Goal: Task Accomplishment & Management: Manage account settings

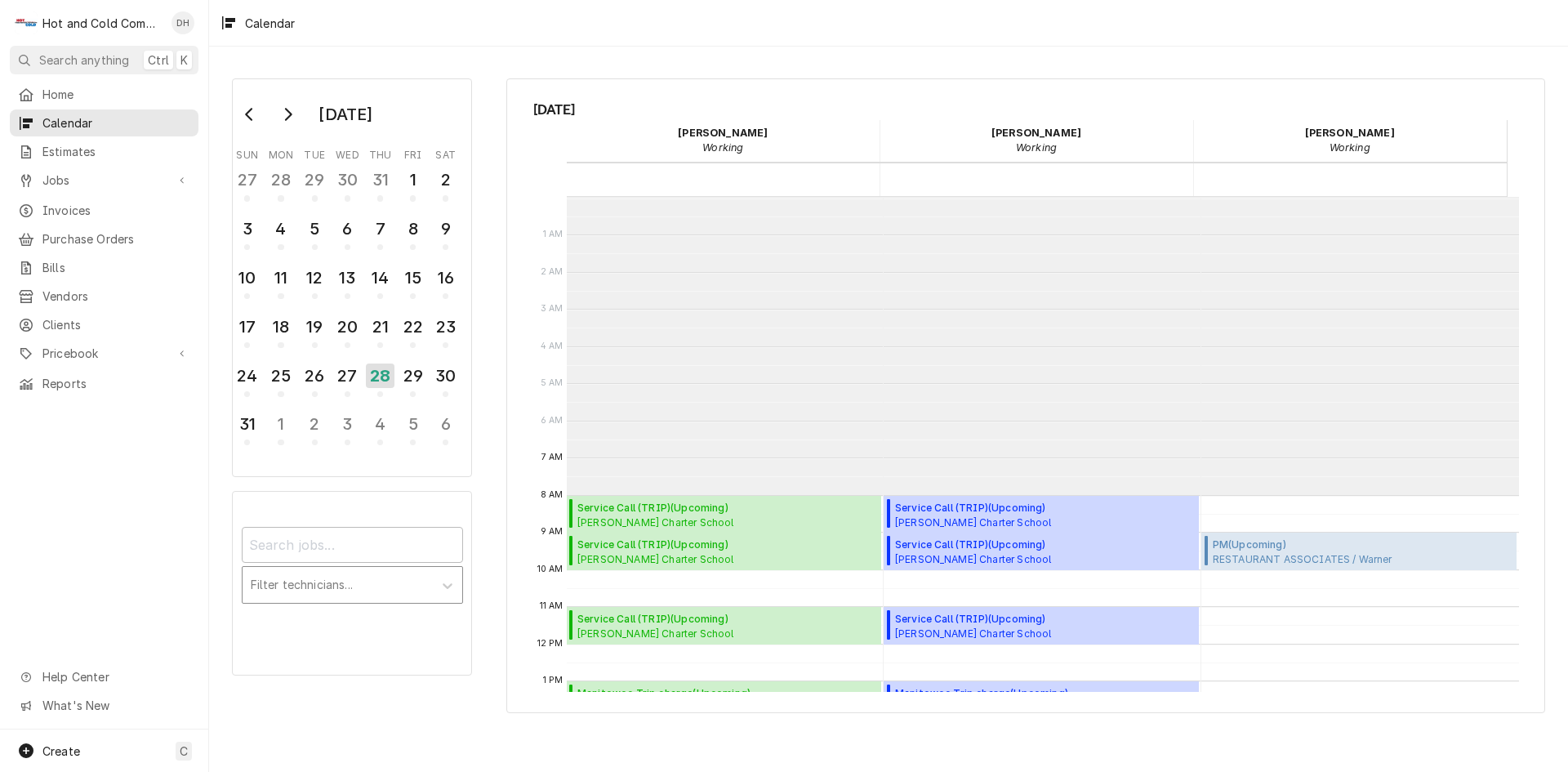
scroll to position [298, 0]
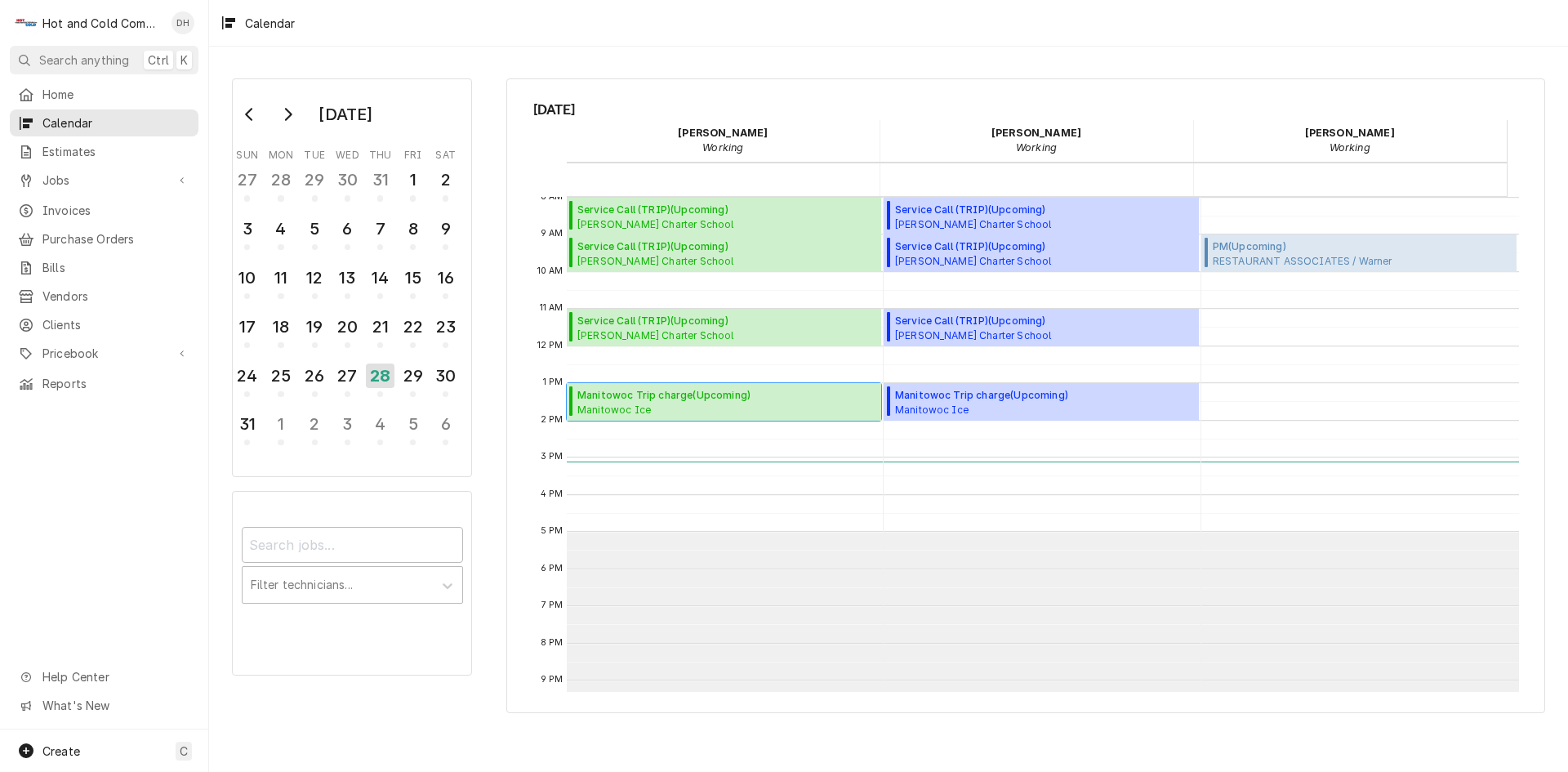
click at [654, 407] on span "Manitowoc Ice Kobe Steak and Sushi / 465 Cherokee Pl, Cartersville, GA 30121" at bounding box center [684, 410] width 213 height 13
click at [410, 381] on div "29" at bounding box center [413, 375] width 28 height 27
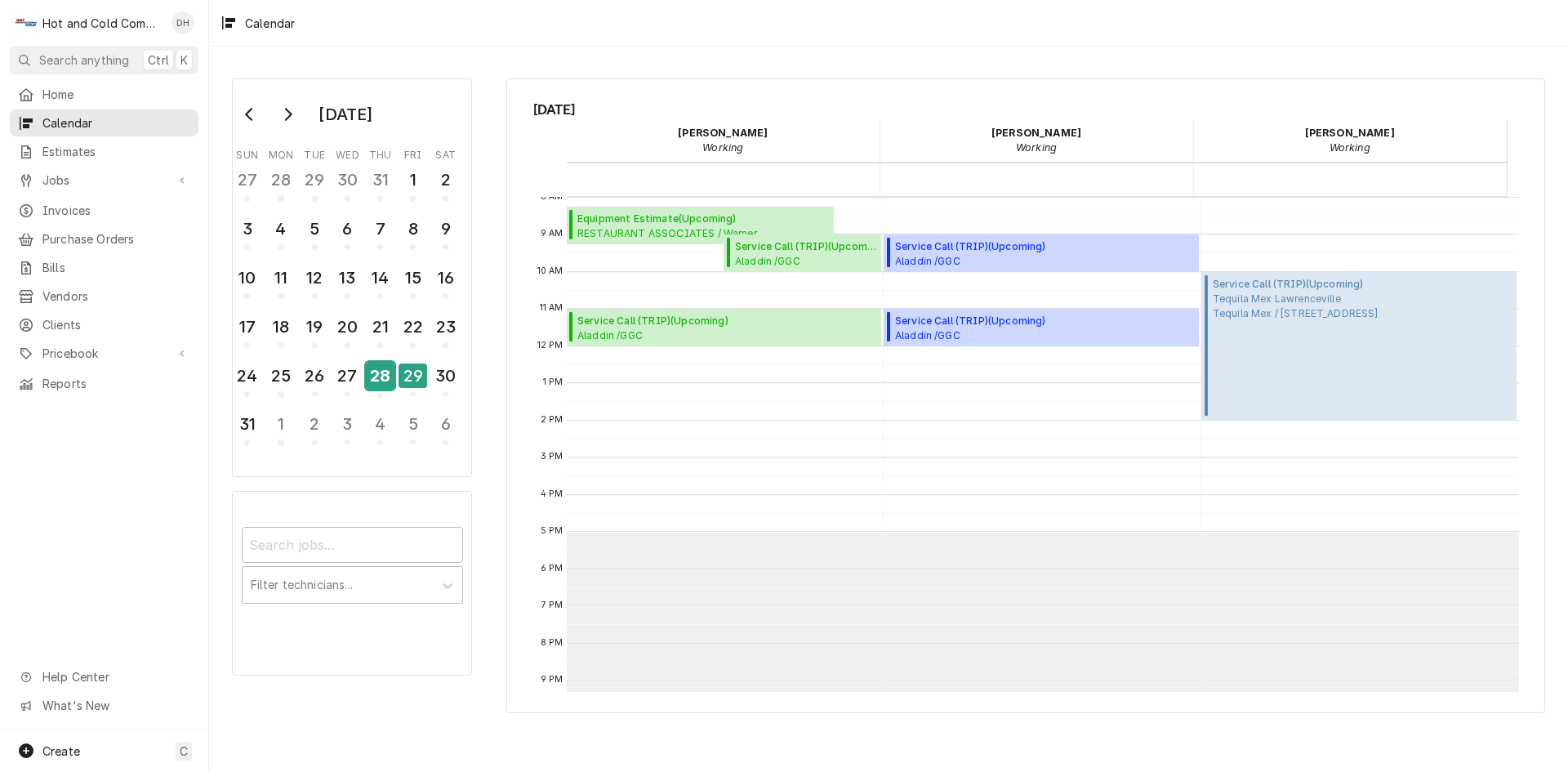
click at [377, 375] on div "28" at bounding box center [380, 375] width 28 height 27
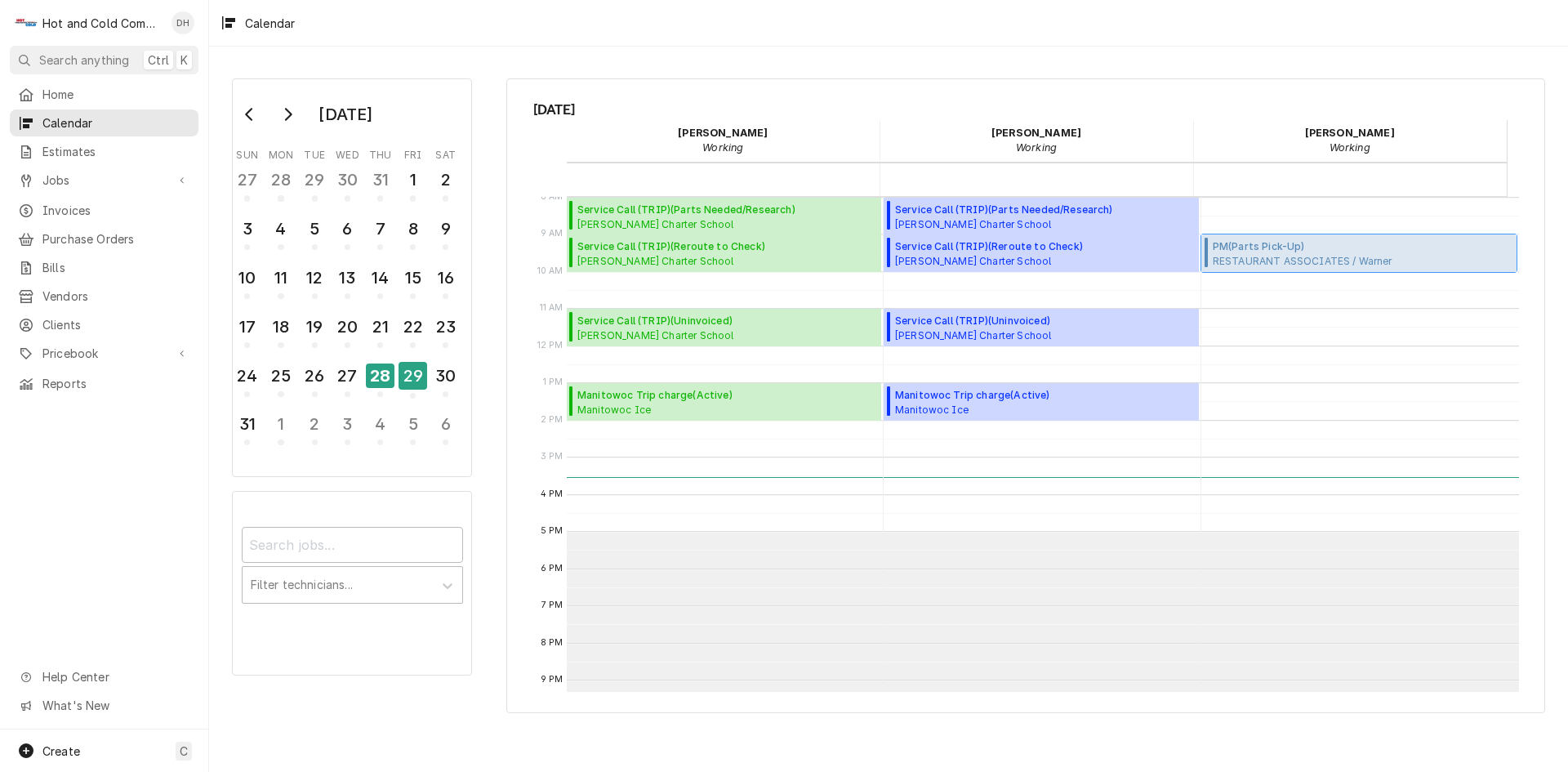
click at [1312, 261] on span "RESTAURANT ASSOCIATES / Warner Techwood Market / 1050 Techwood Dr, Atlanta, GA …" at bounding box center [1310, 261] width 194 height 13
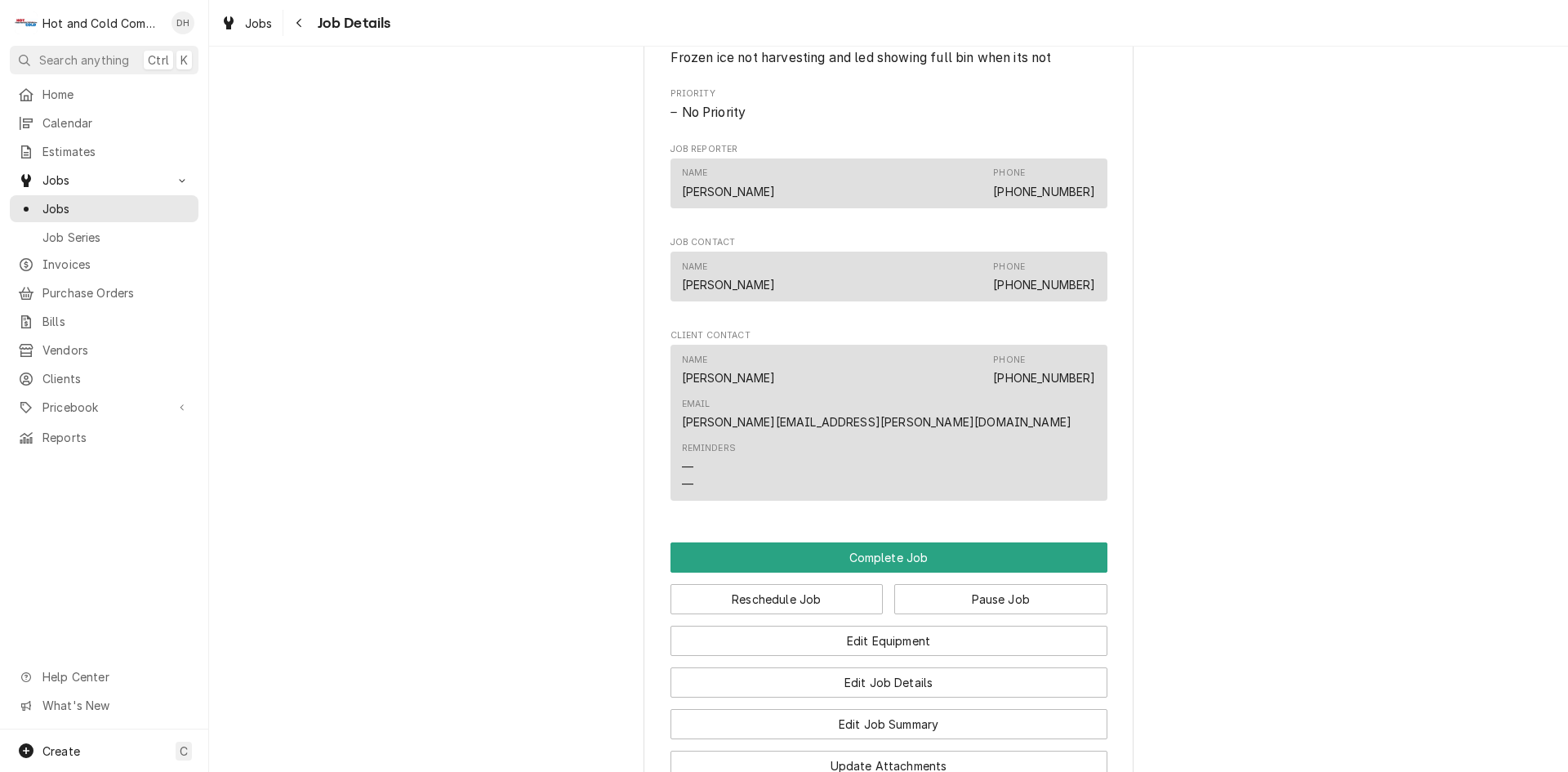
scroll to position [1089, 0]
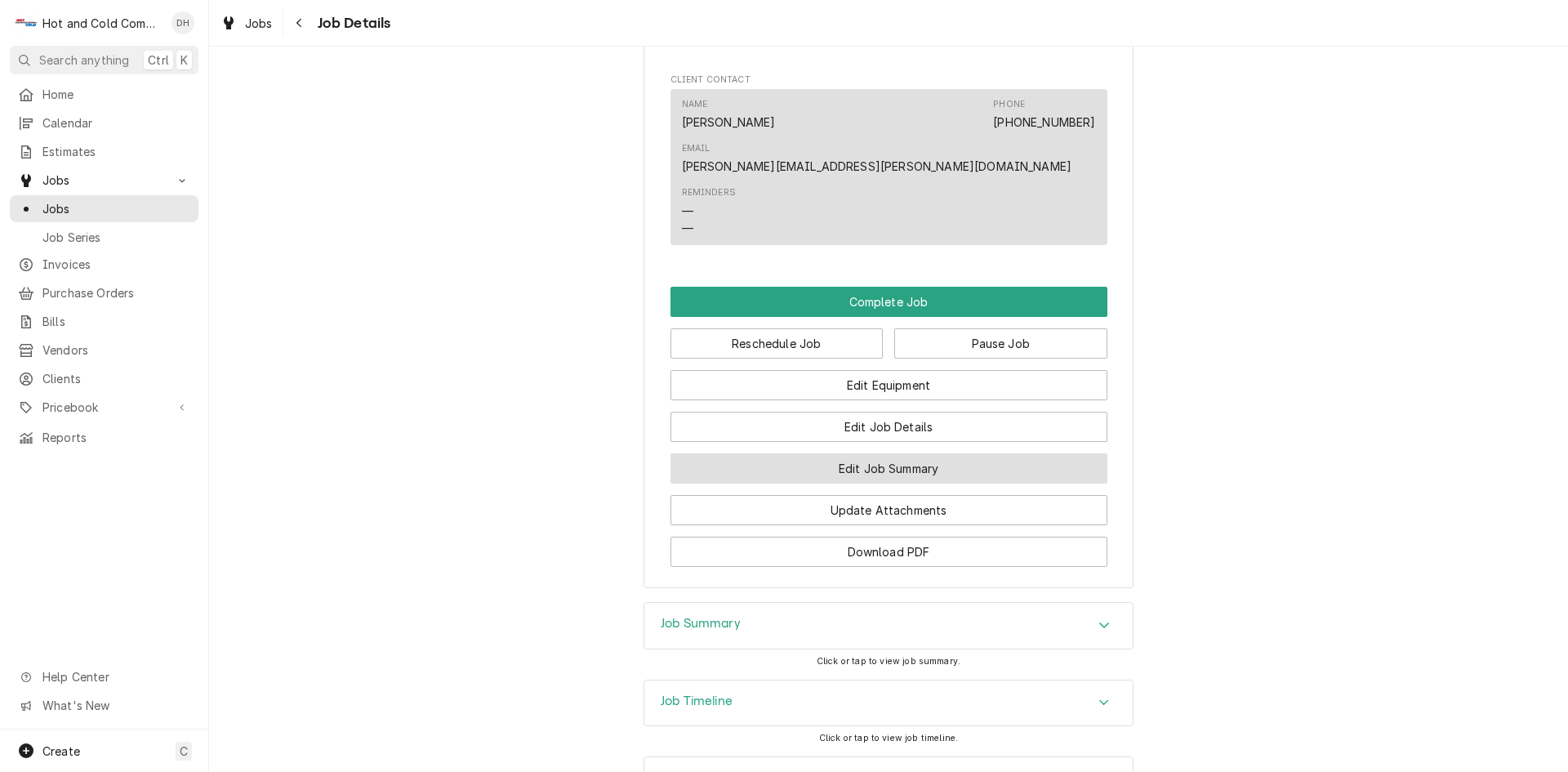
click at [922, 454] on button "Edit Job Summary" at bounding box center [889, 469] width 437 height 30
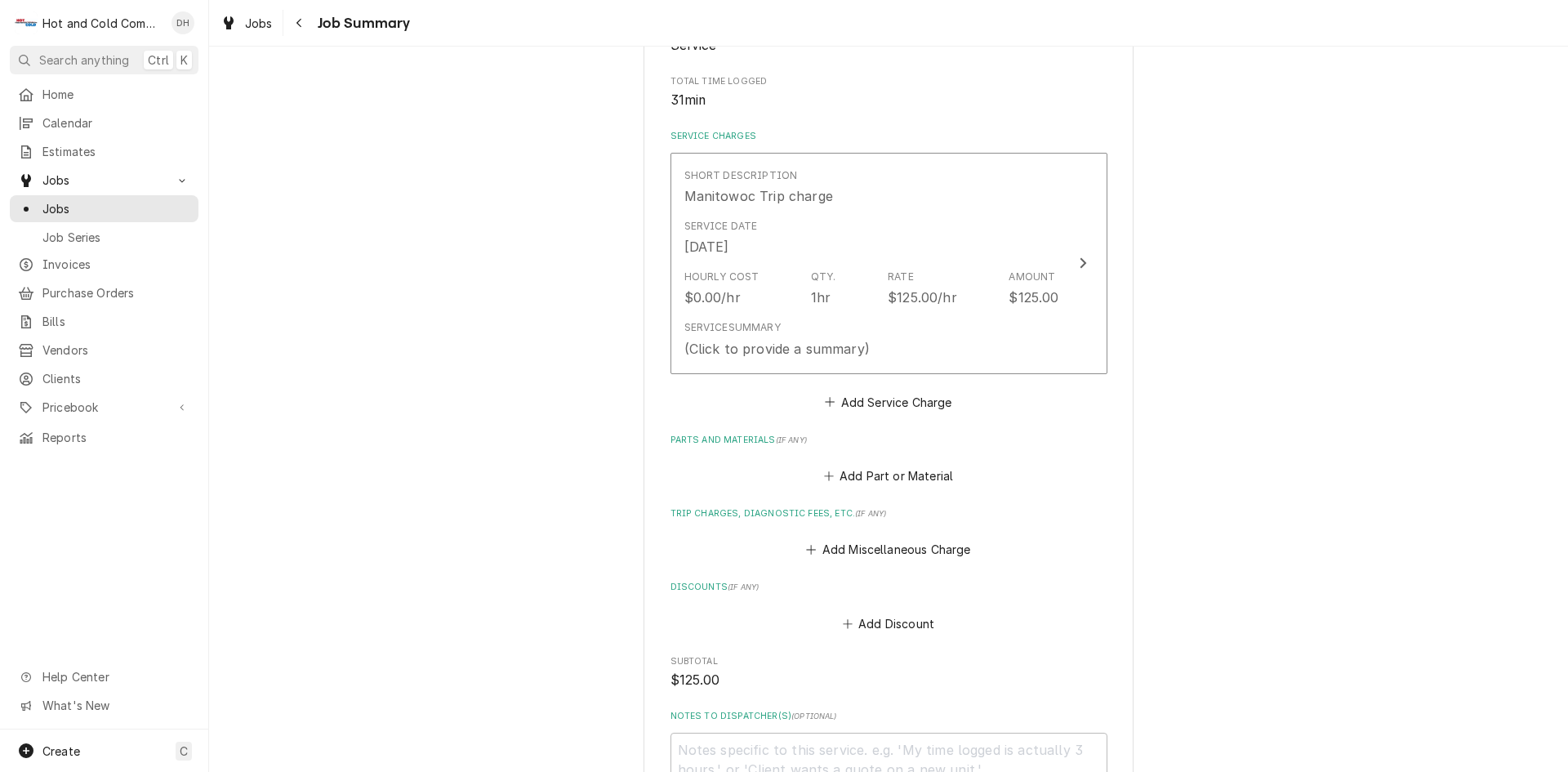
scroll to position [545, 0]
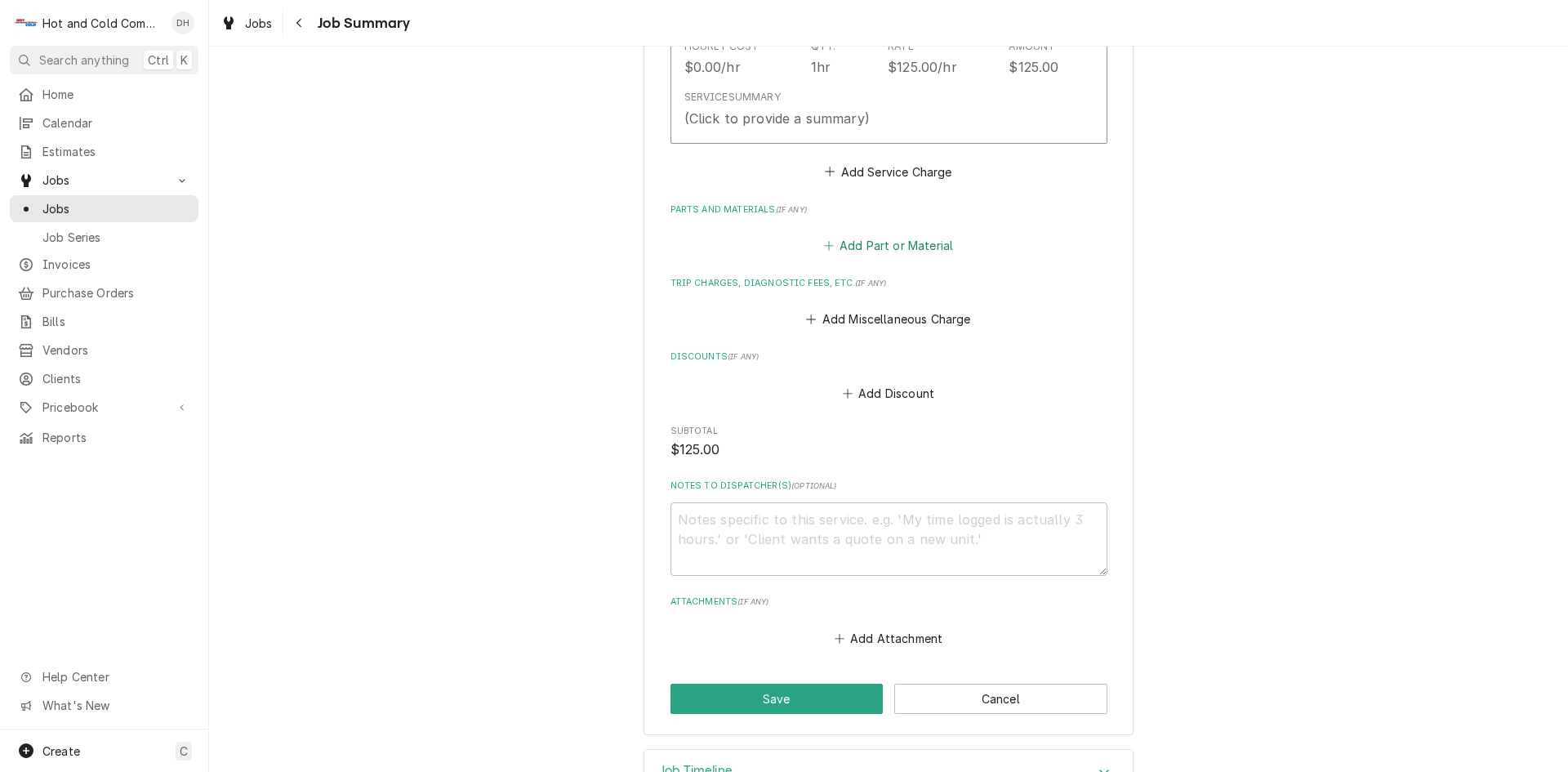
click at [897, 247] on button "Add Part or Material" at bounding box center [888, 246] width 135 height 23
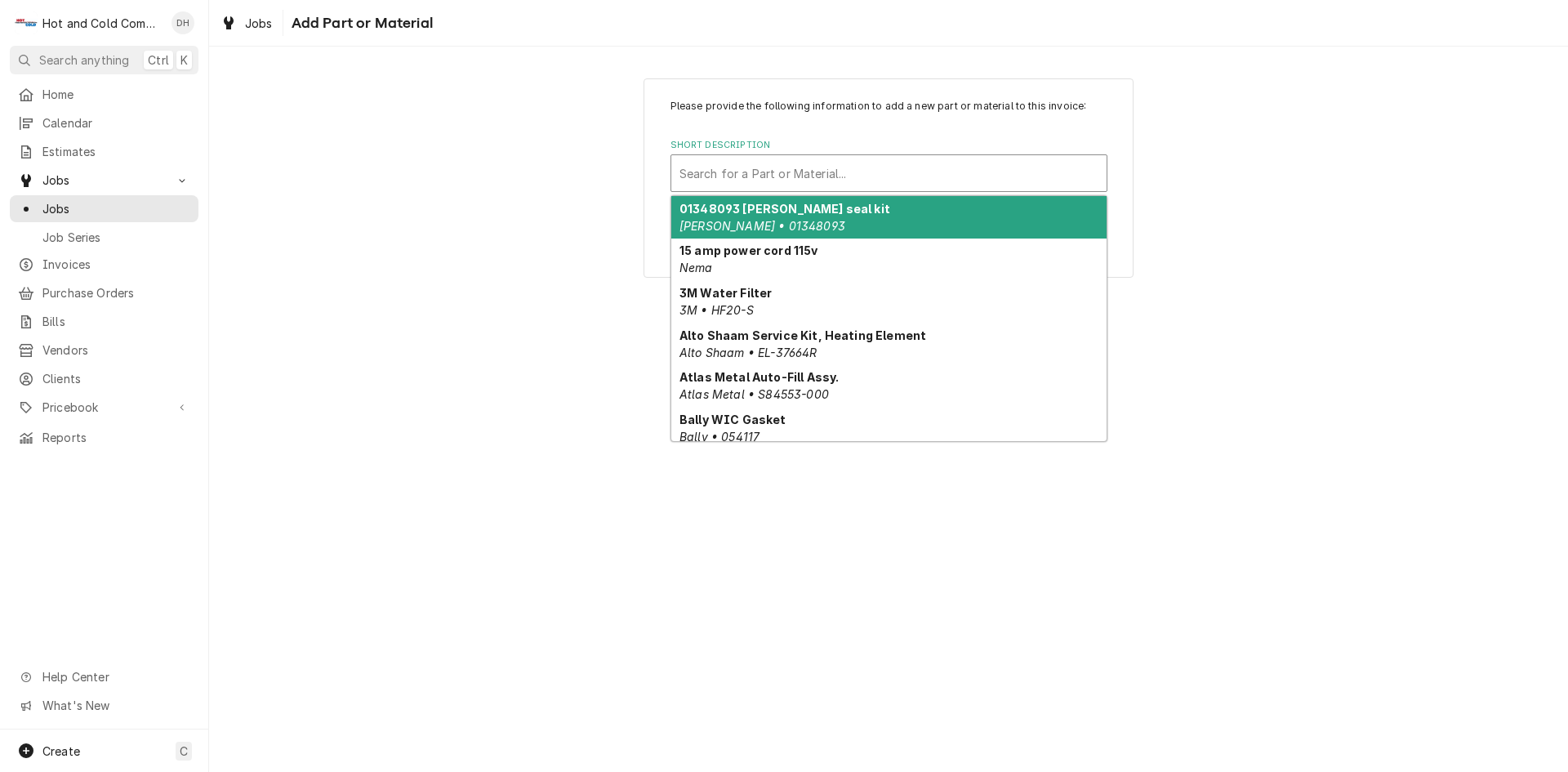
click at [722, 169] on div "Short Description" at bounding box center [889, 173] width 419 height 29
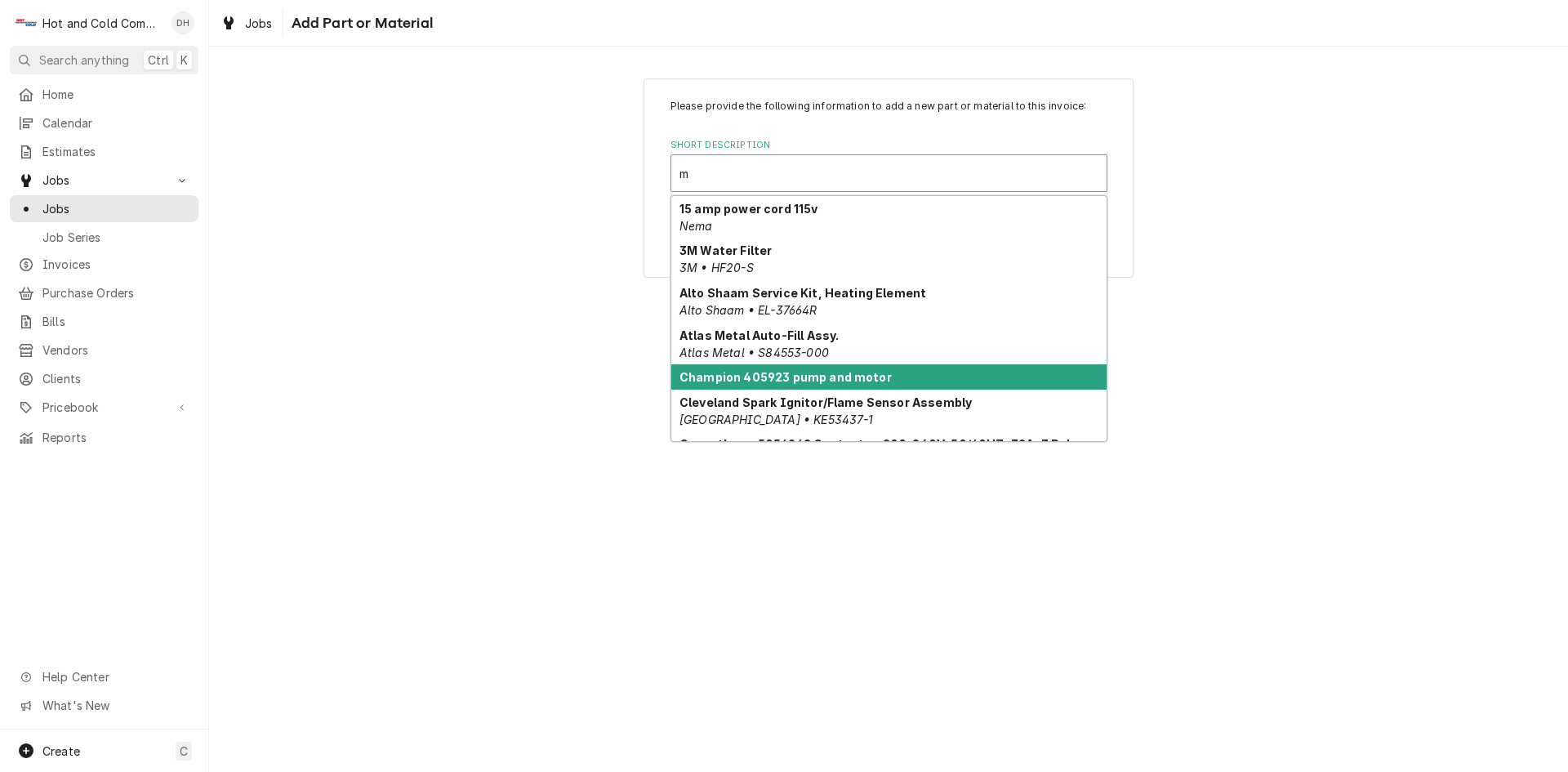
type input "ma"
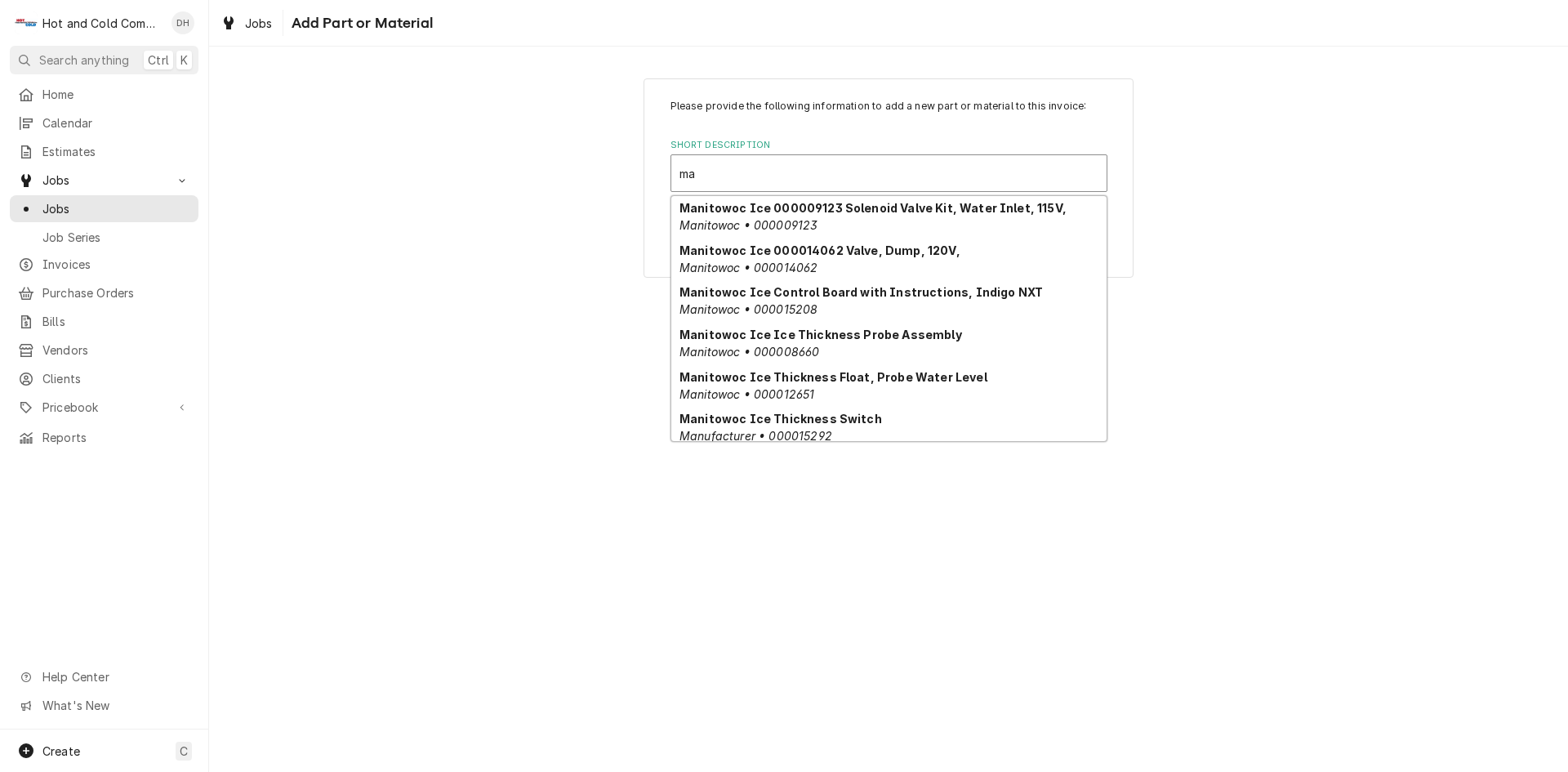
scroll to position [555, 0]
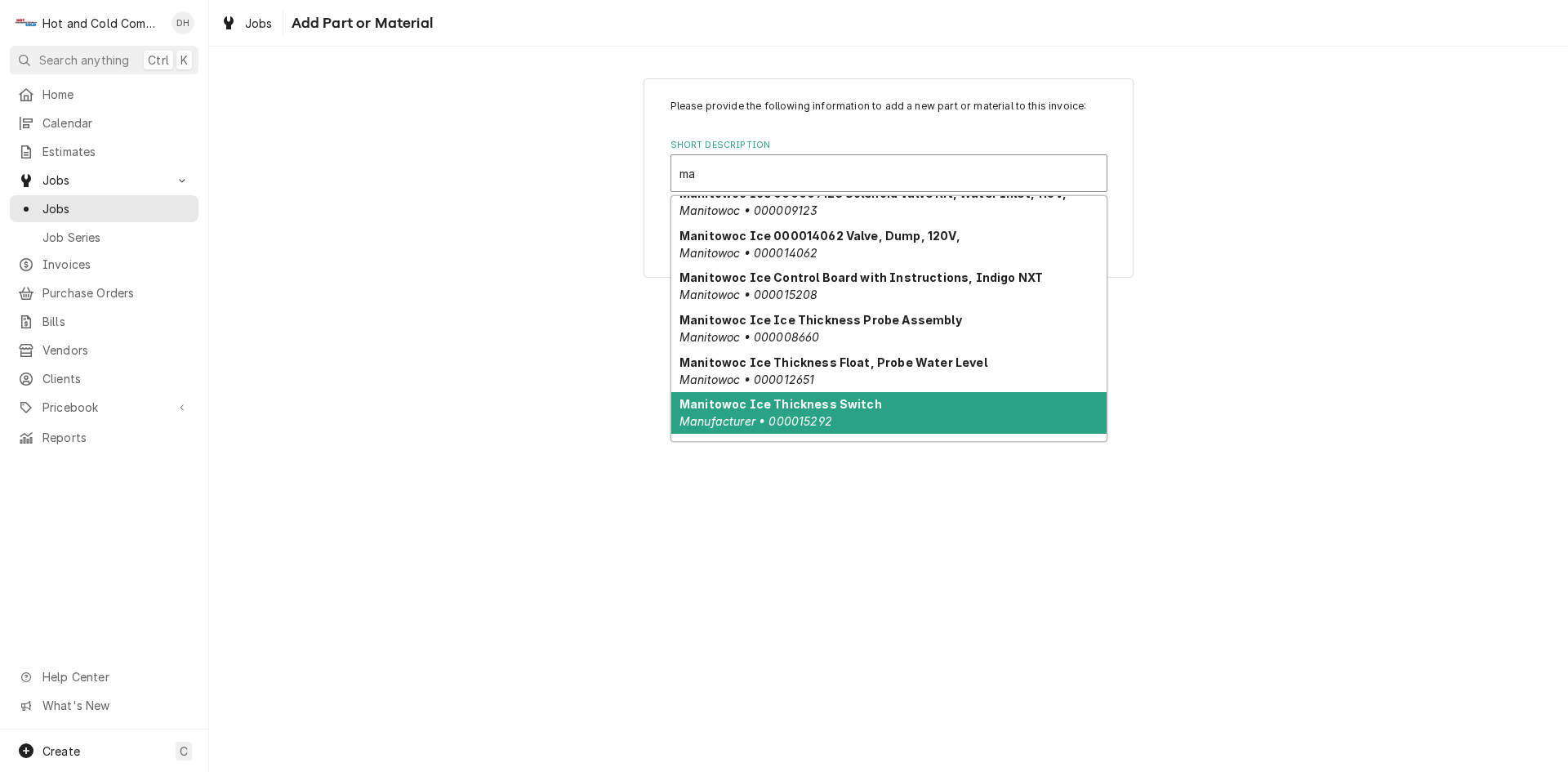
click at [807, 405] on strong "Manitowoc Ice Thickness Switch" at bounding box center [781, 404] width 203 height 14
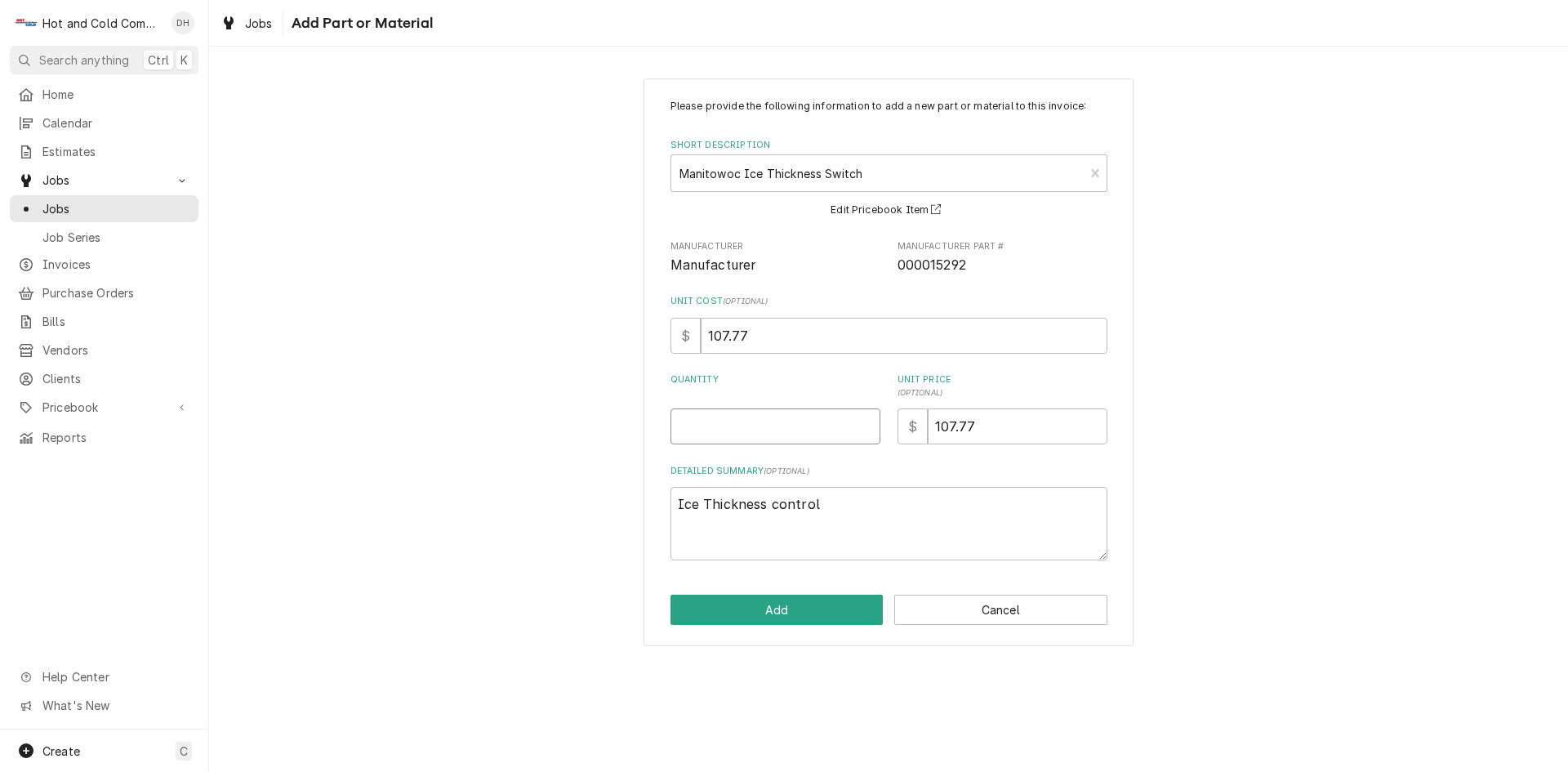
click at [730, 440] on input "Quantity" at bounding box center [775, 425] width 210 height 36
type textarea "x"
type input "1"
click at [820, 606] on button "Add" at bounding box center [777, 610] width 214 height 30
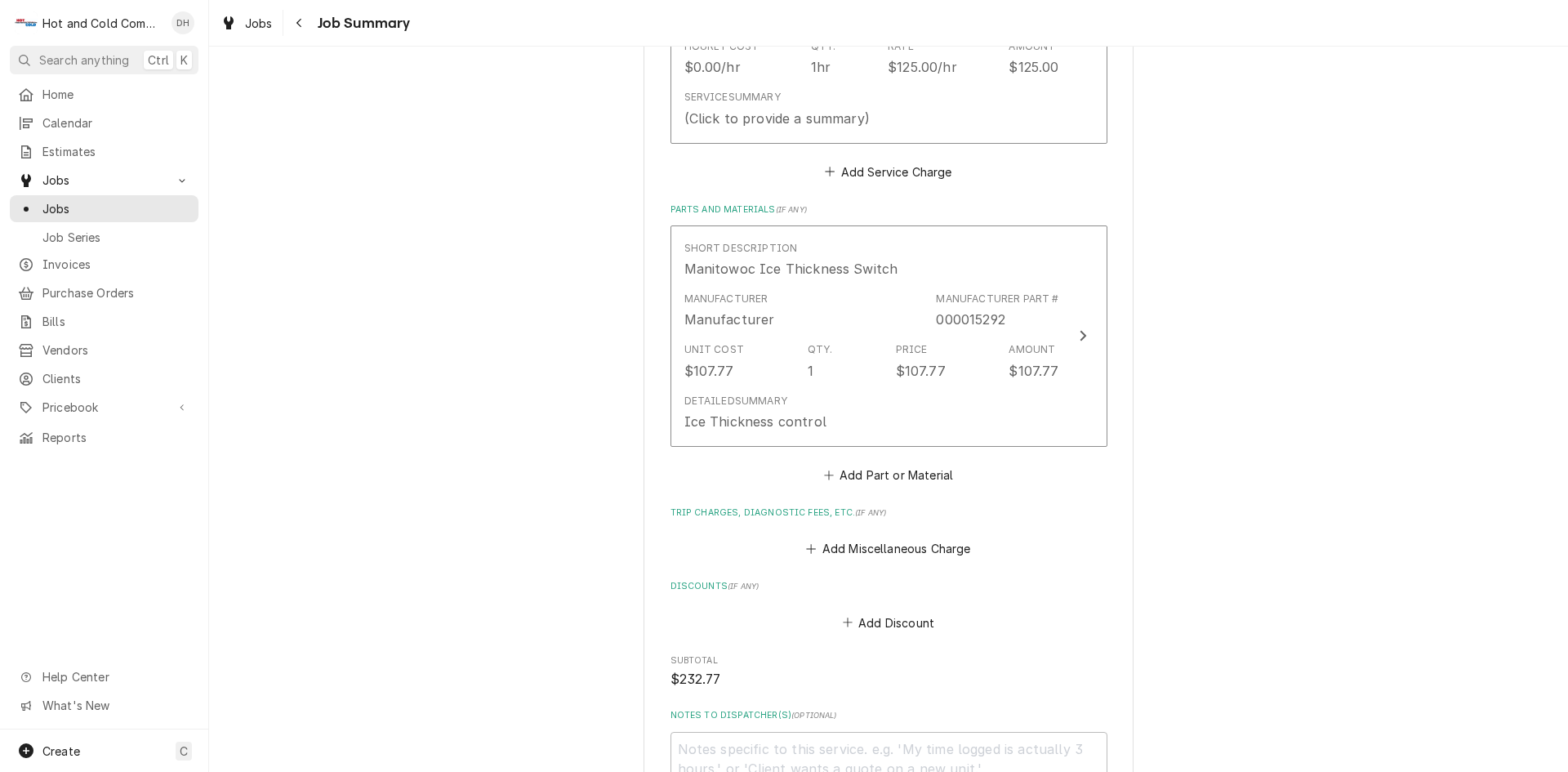
scroll to position [829, 0]
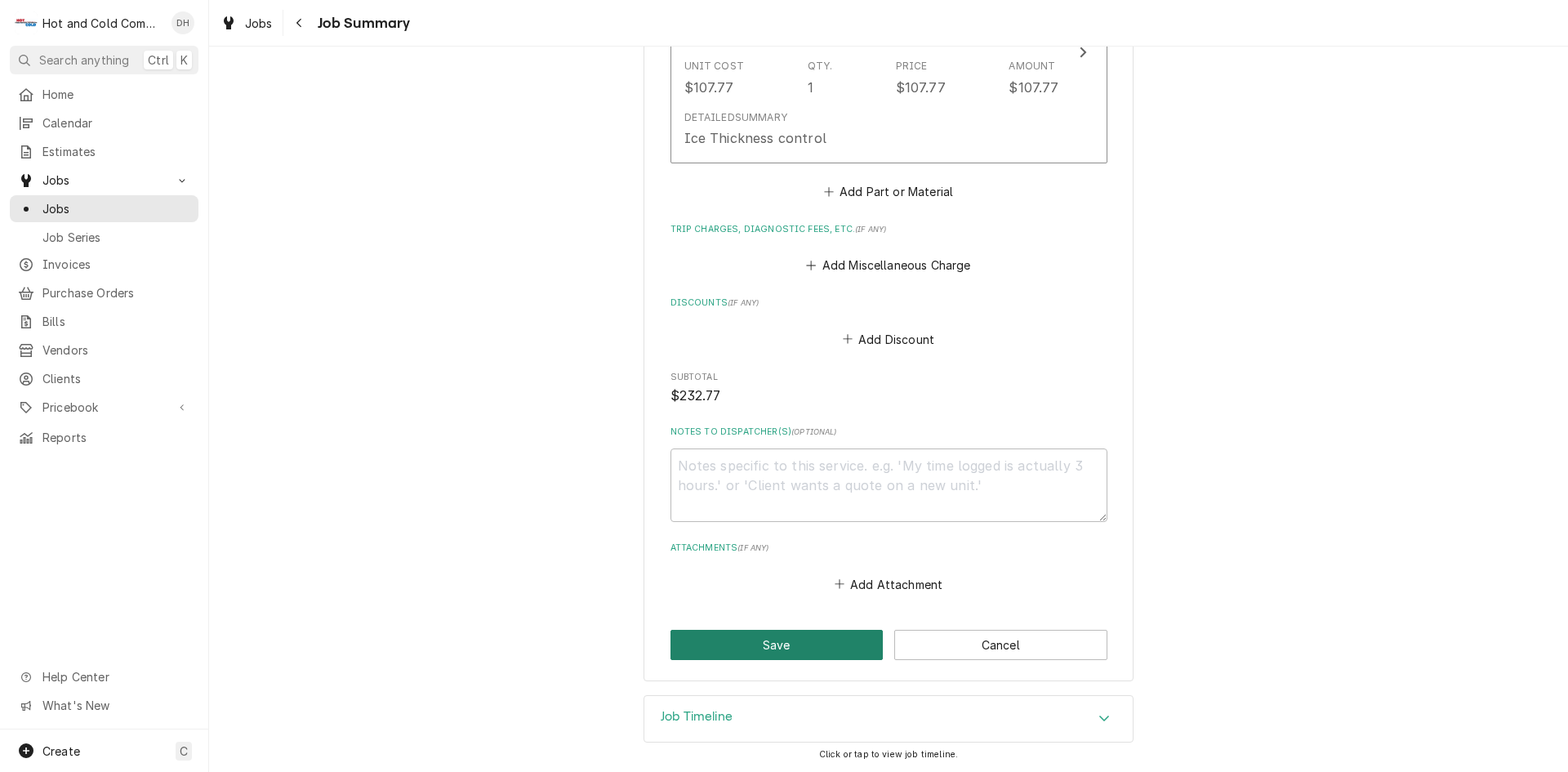
click at [815, 642] on button "Save" at bounding box center [777, 645] width 214 height 30
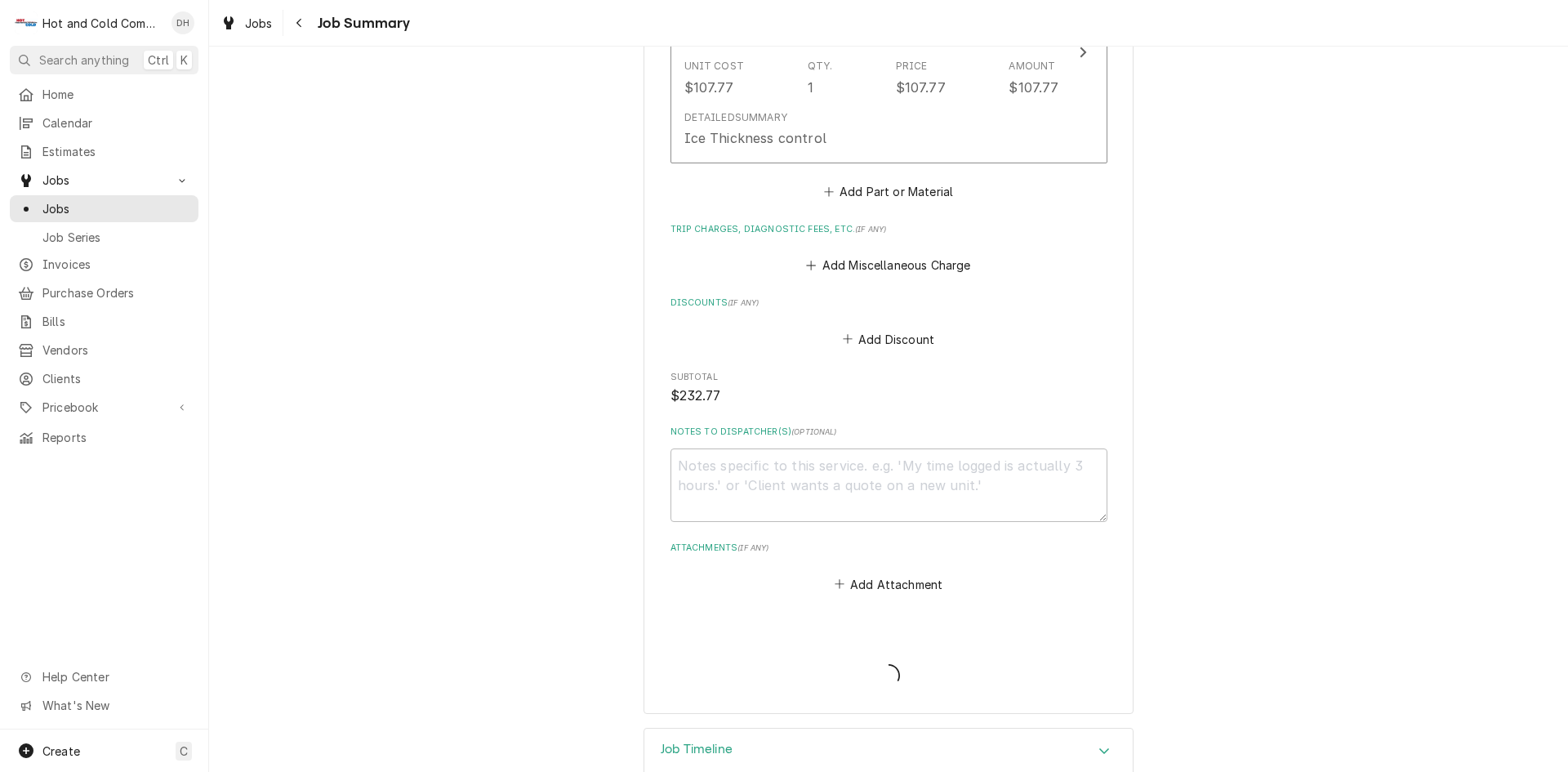
type textarea "x"
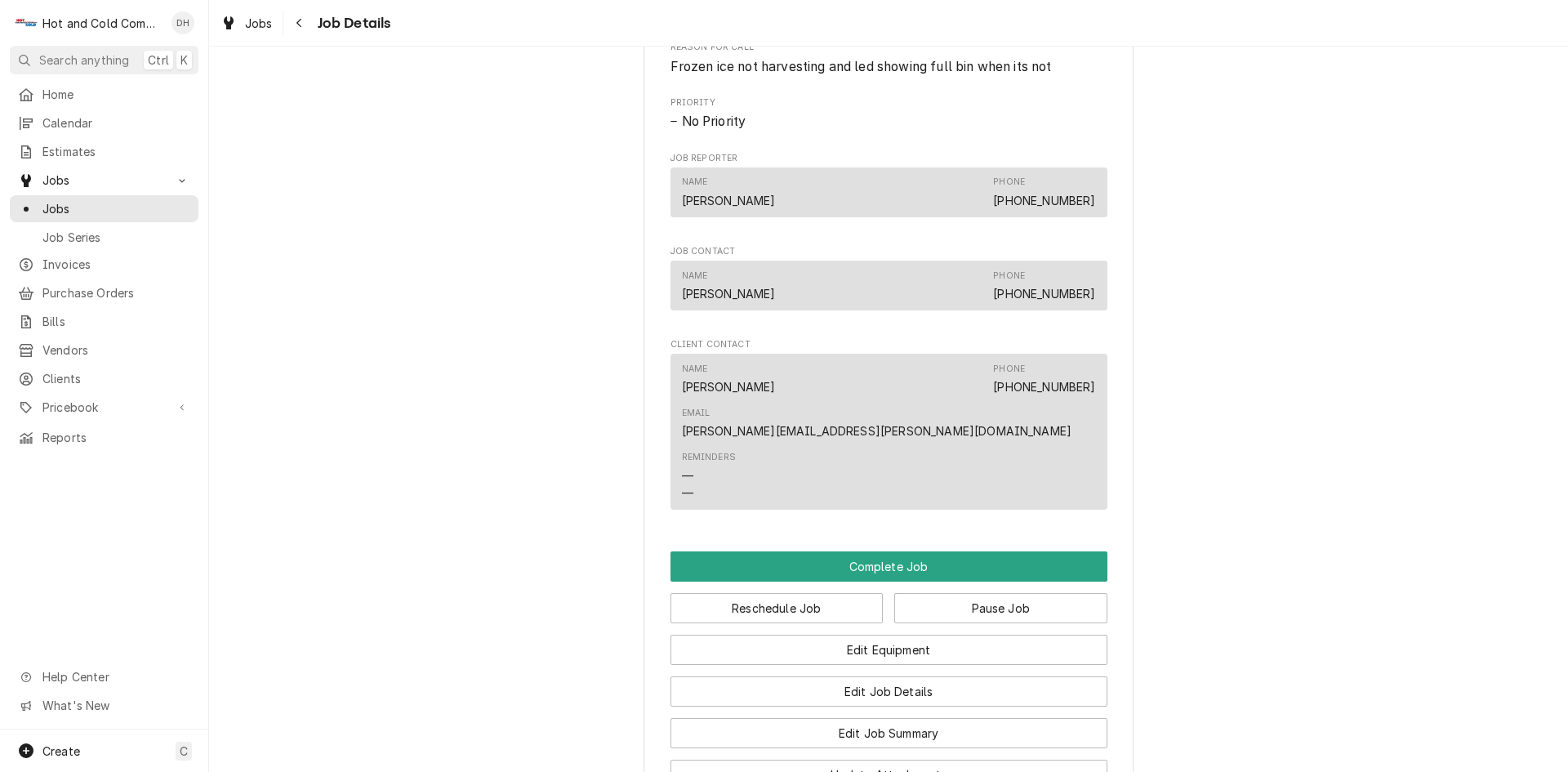
scroll to position [1089, 0]
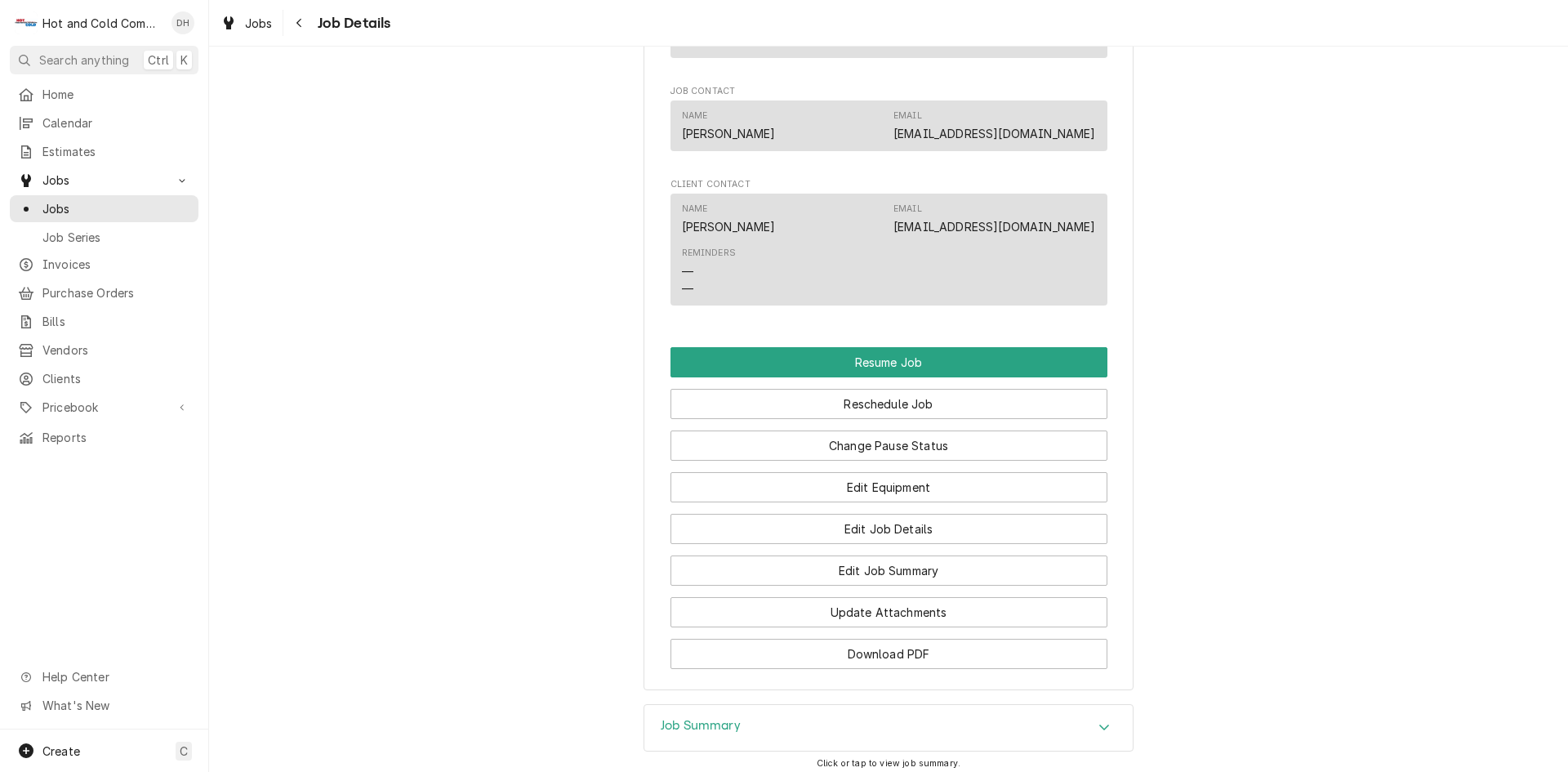
scroll to position [1362, 0]
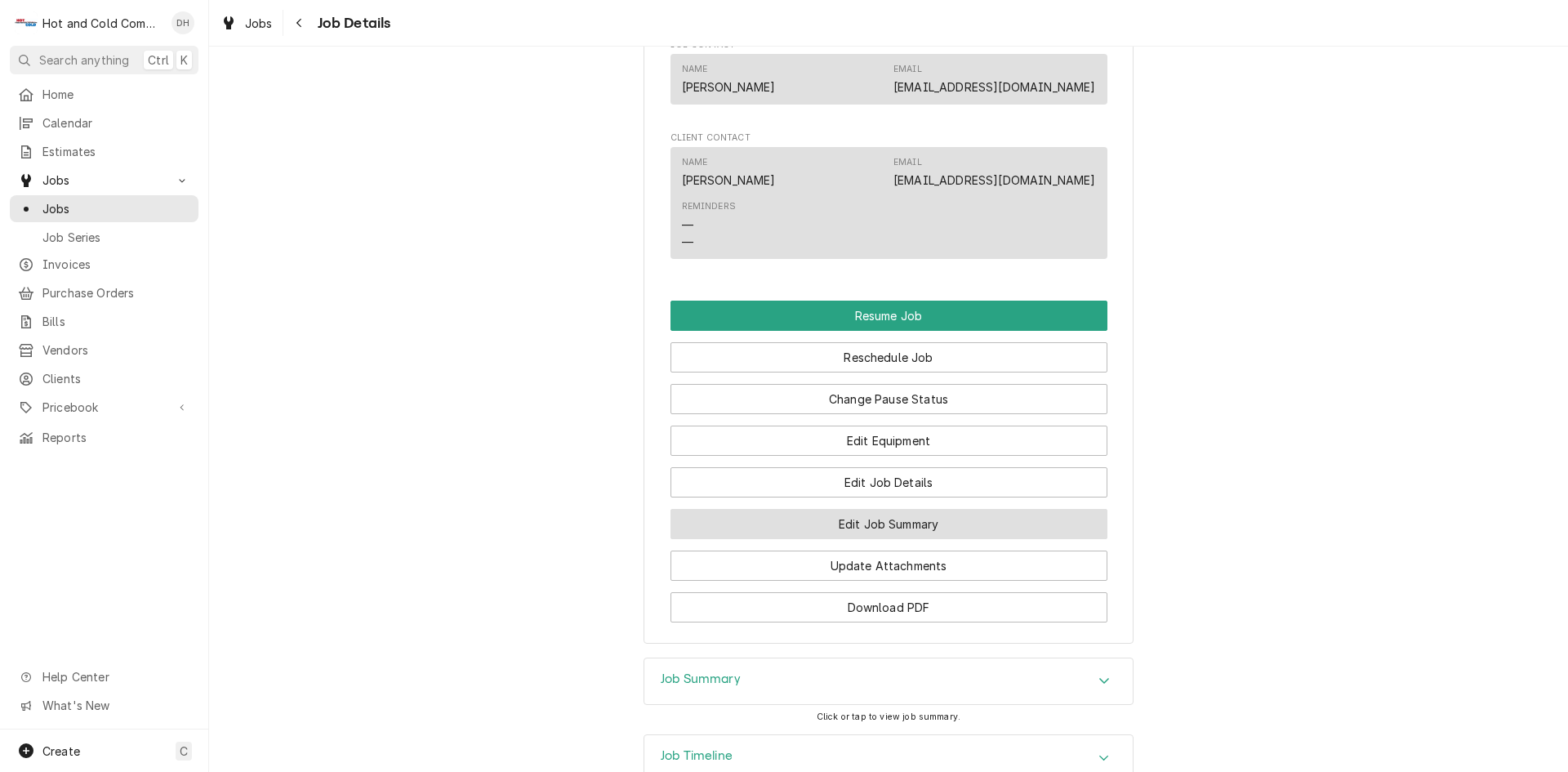
click at [969, 536] on button "Edit Job Summary" at bounding box center [889, 524] width 437 height 30
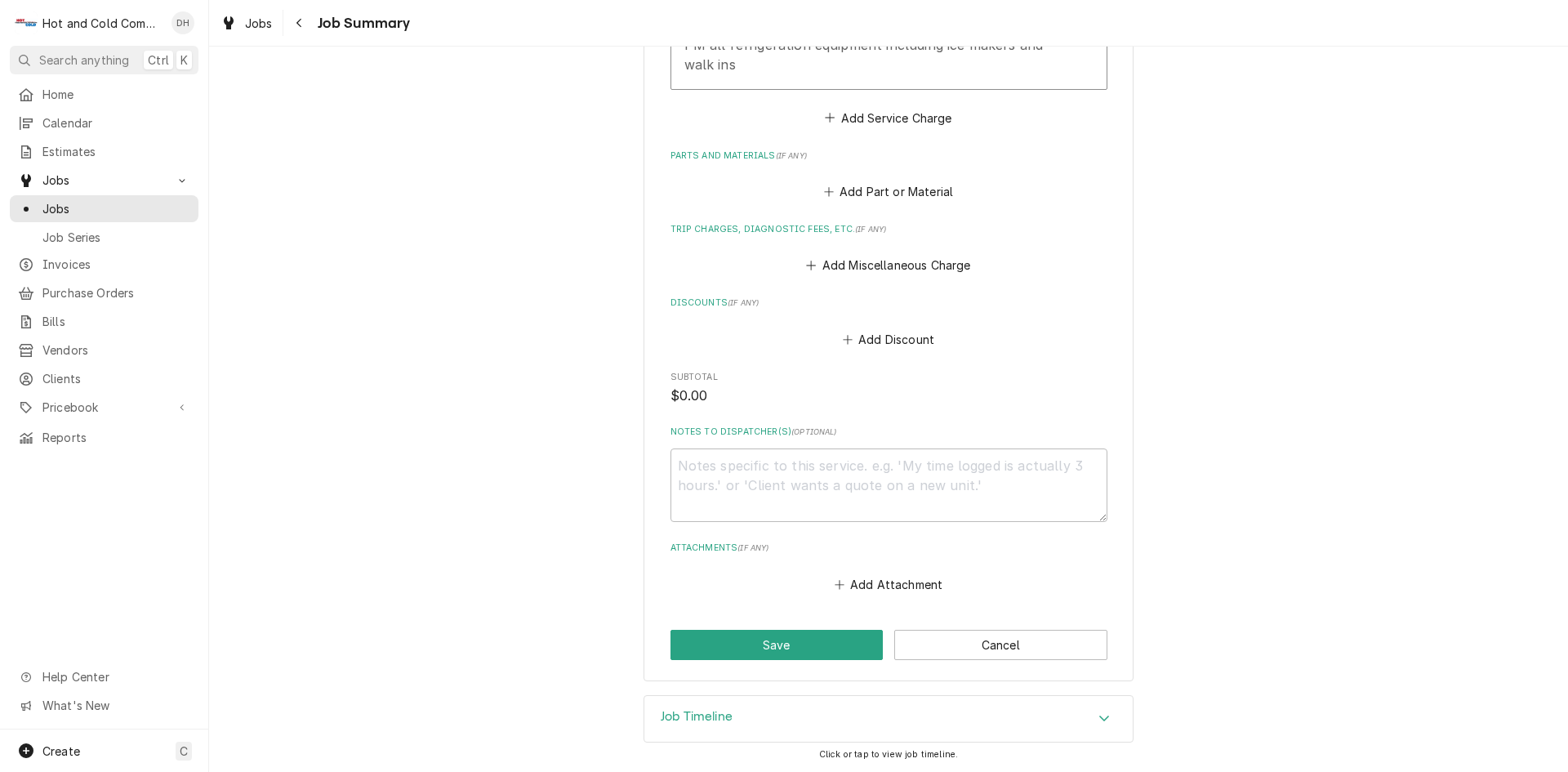
scroll to position [619, 0]
click at [777, 650] on button "Save" at bounding box center [777, 644] width 214 height 30
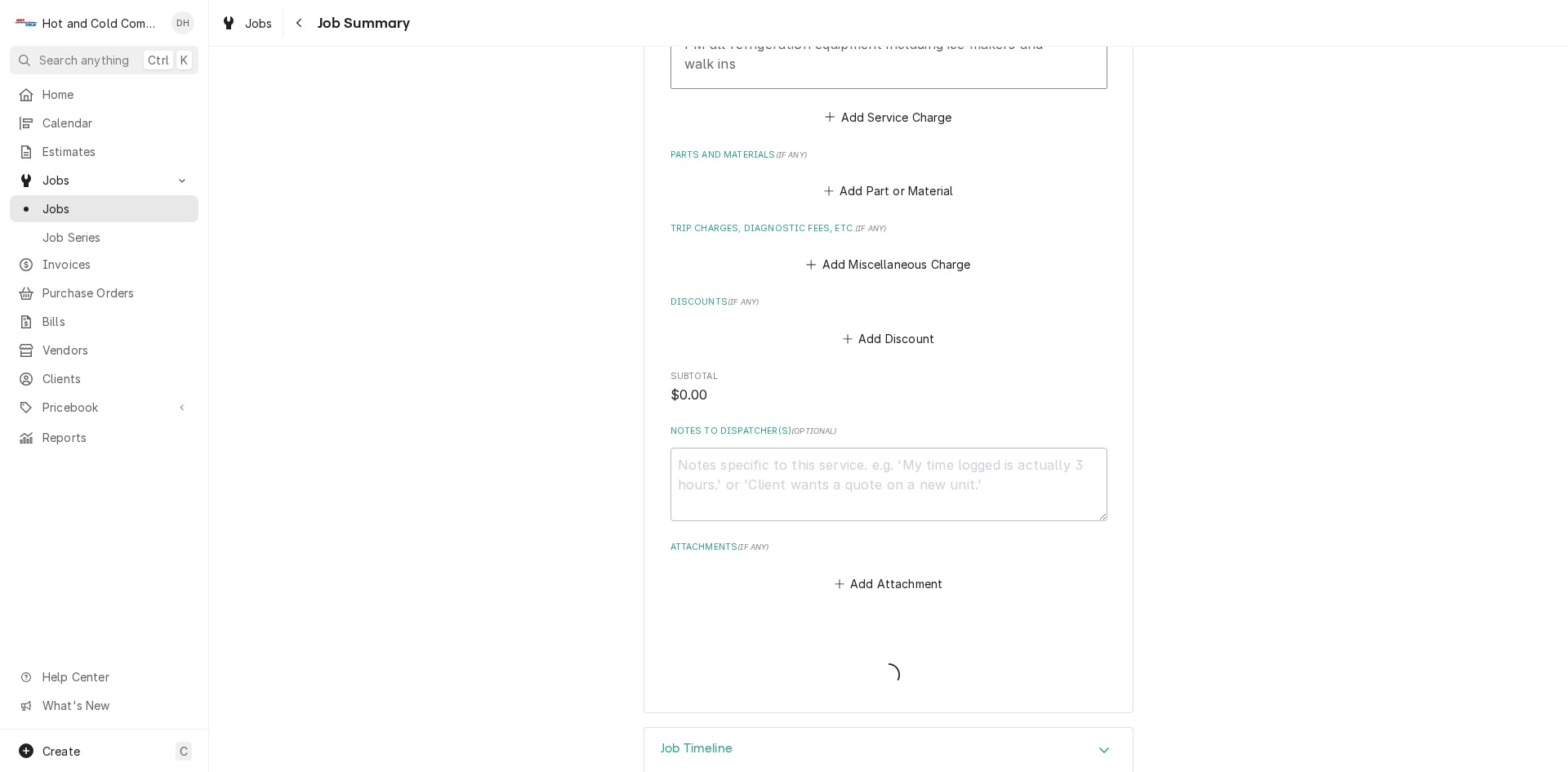
type textarea "x"
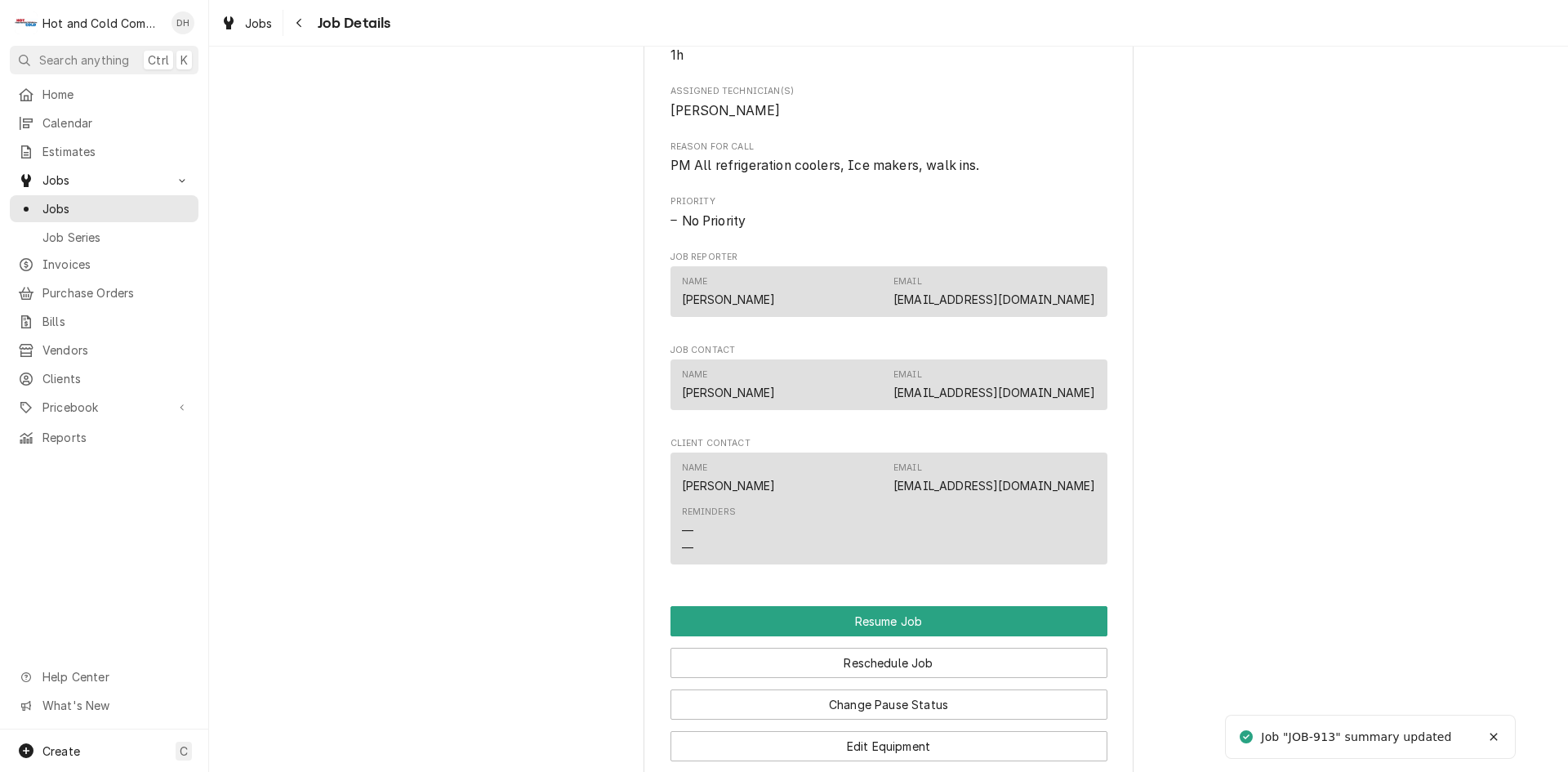
scroll to position [1089, 0]
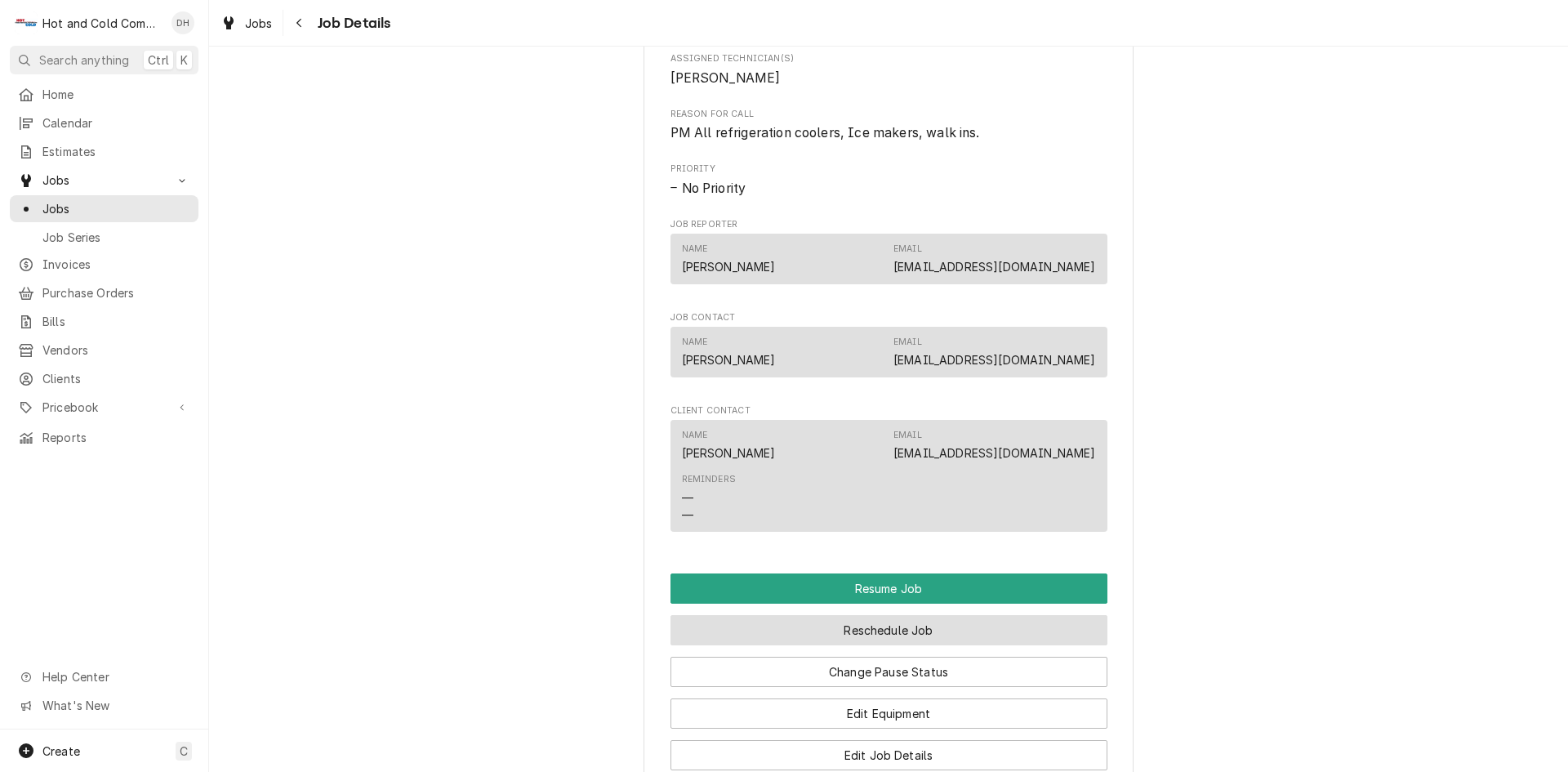
click at [930, 646] on button "Reschedule Job" at bounding box center [889, 630] width 437 height 30
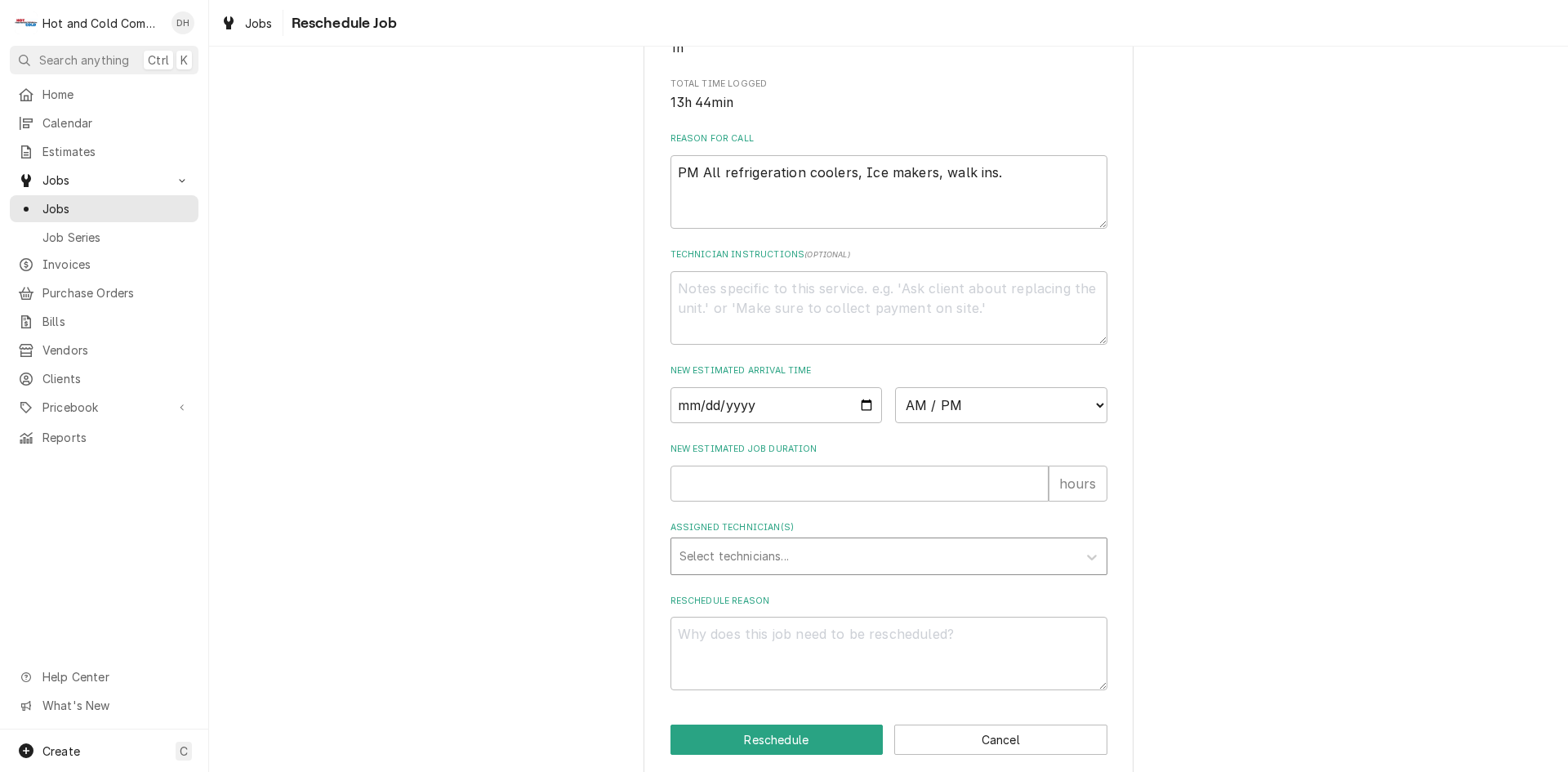
scroll to position [450, 0]
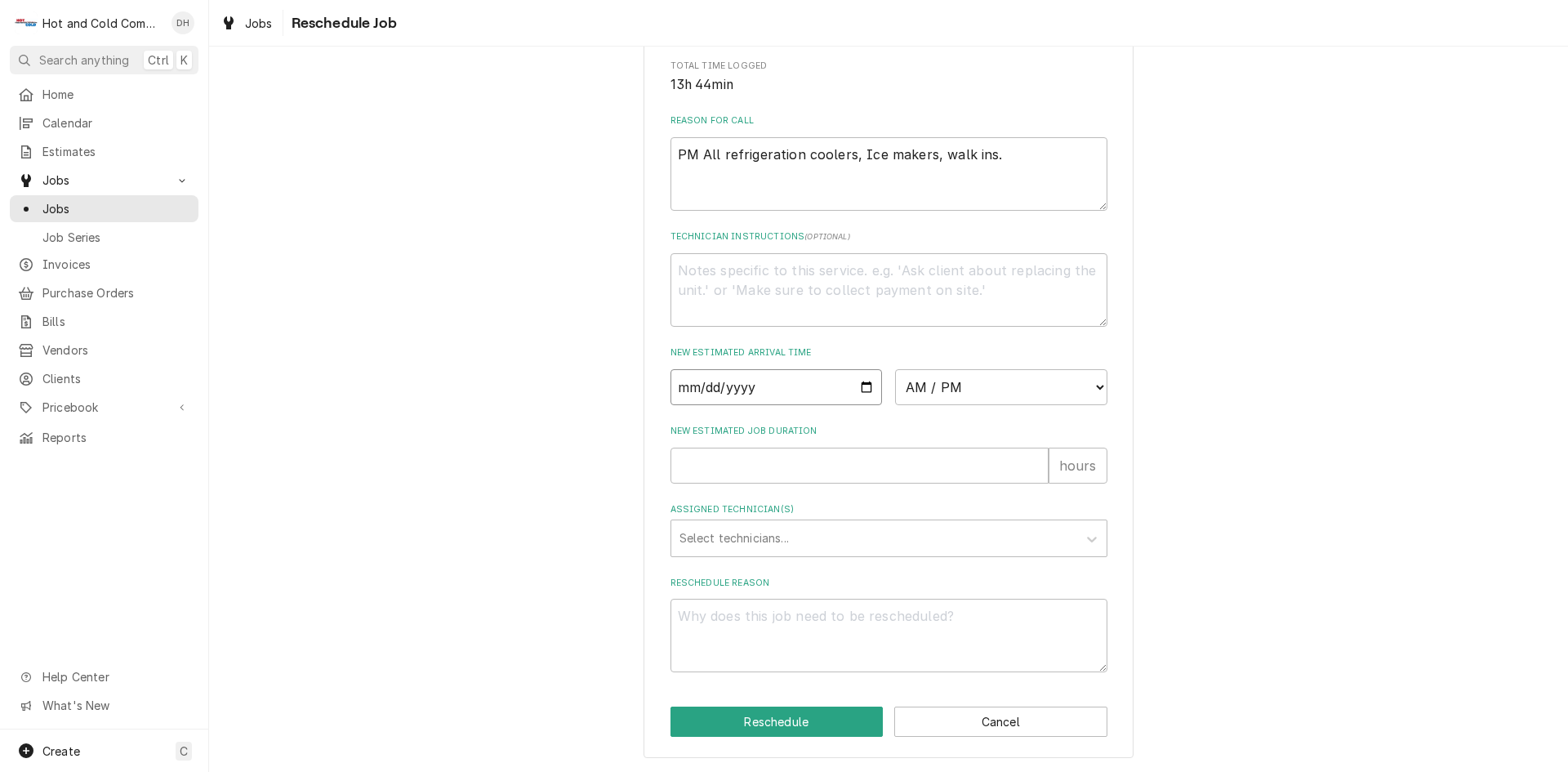
click at [853, 385] on input "Date" at bounding box center [777, 386] width 213 height 36
type textarea "x"
type input "[DATE]"
click at [1091, 386] on select "AM / PM 6:00 AM 6:15 AM 6:30 AM 6:45 AM 7:00 AM 7:15 AM 7:30 AM 7:45 AM 8:00 AM…" at bounding box center [1001, 386] width 213 height 36
select select "09:45:00"
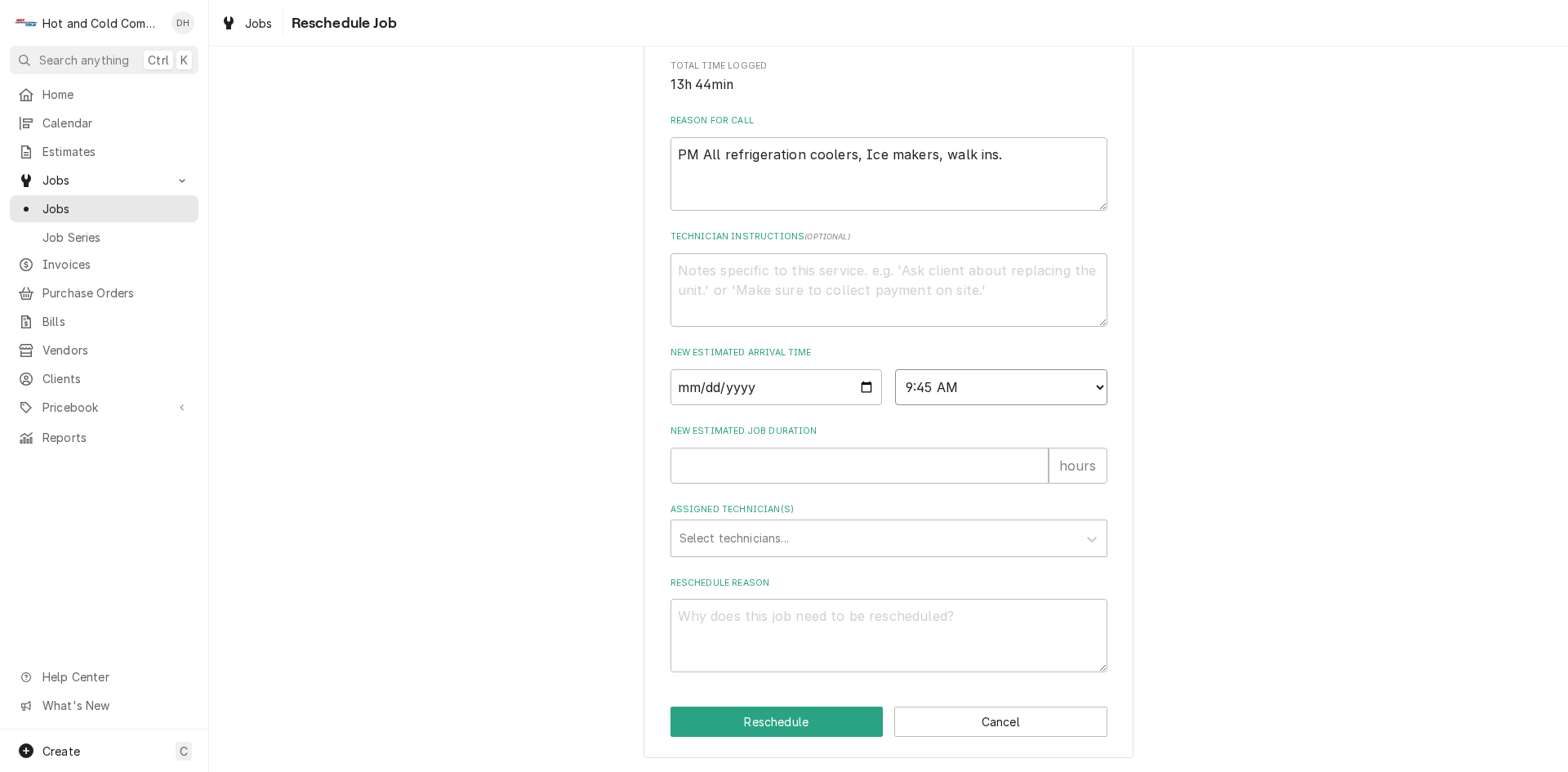
click at [895, 369] on select "AM / PM 6:00 AM 6:15 AM 6:30 AM 6:45 AM 7:00 AM 7:15 AM 7:30 AM 7:45 AM 8:00 AM…" at bounding box center [1001, 386] width 213 height 36
click at [750, 472] on input "New Estimated Job Duration" at bounding box center [859, 465] width 378 height 36
type textarea "x"
type input "1"
click at [740, 538] on div "Assigned Technician(s)" at bounding box center [874, 538] width 390 height 29
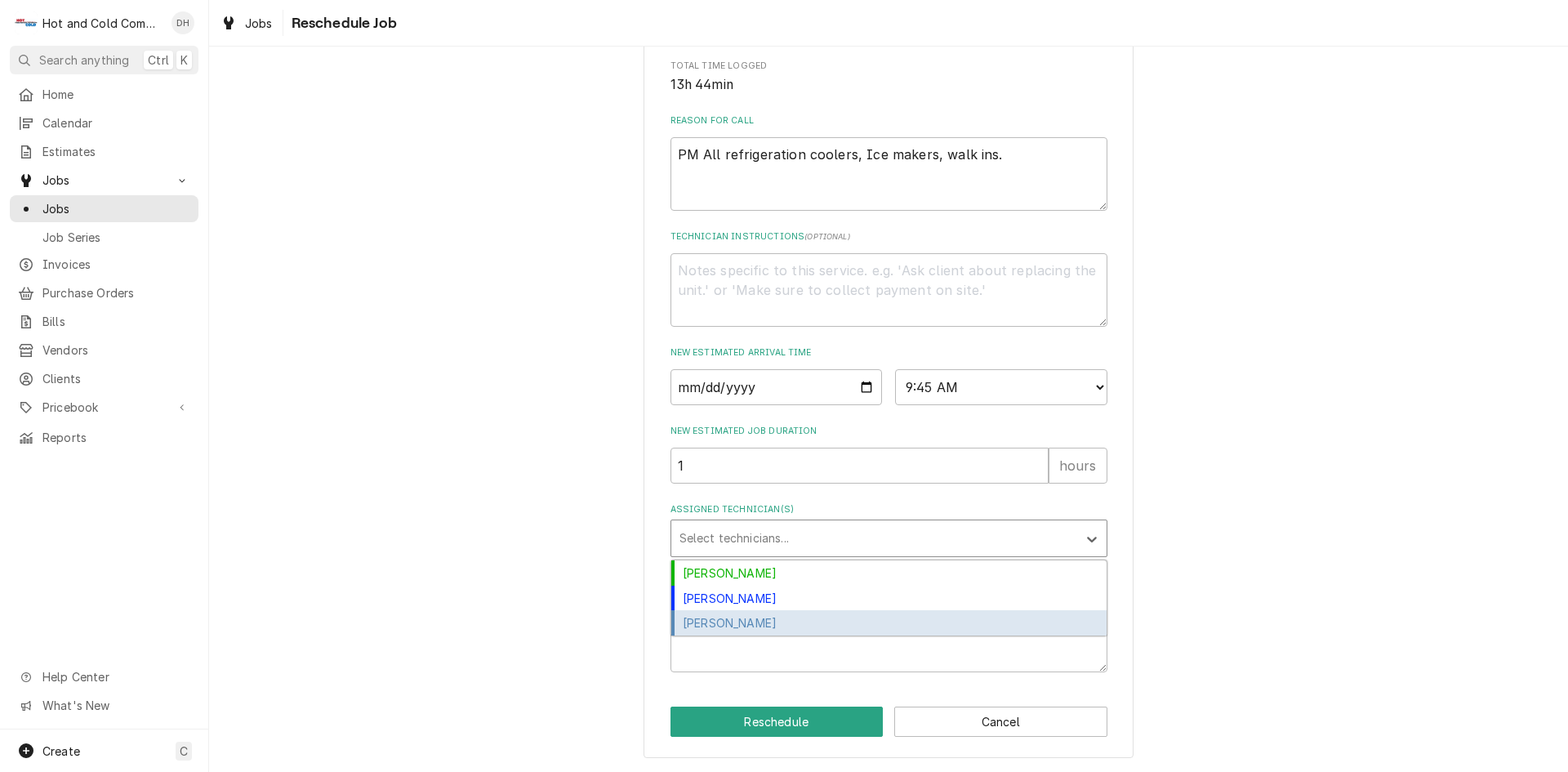
click at [744, 617] on div "[PERSON_NAME]" at bounding box center [889, 622] width 435 height 25
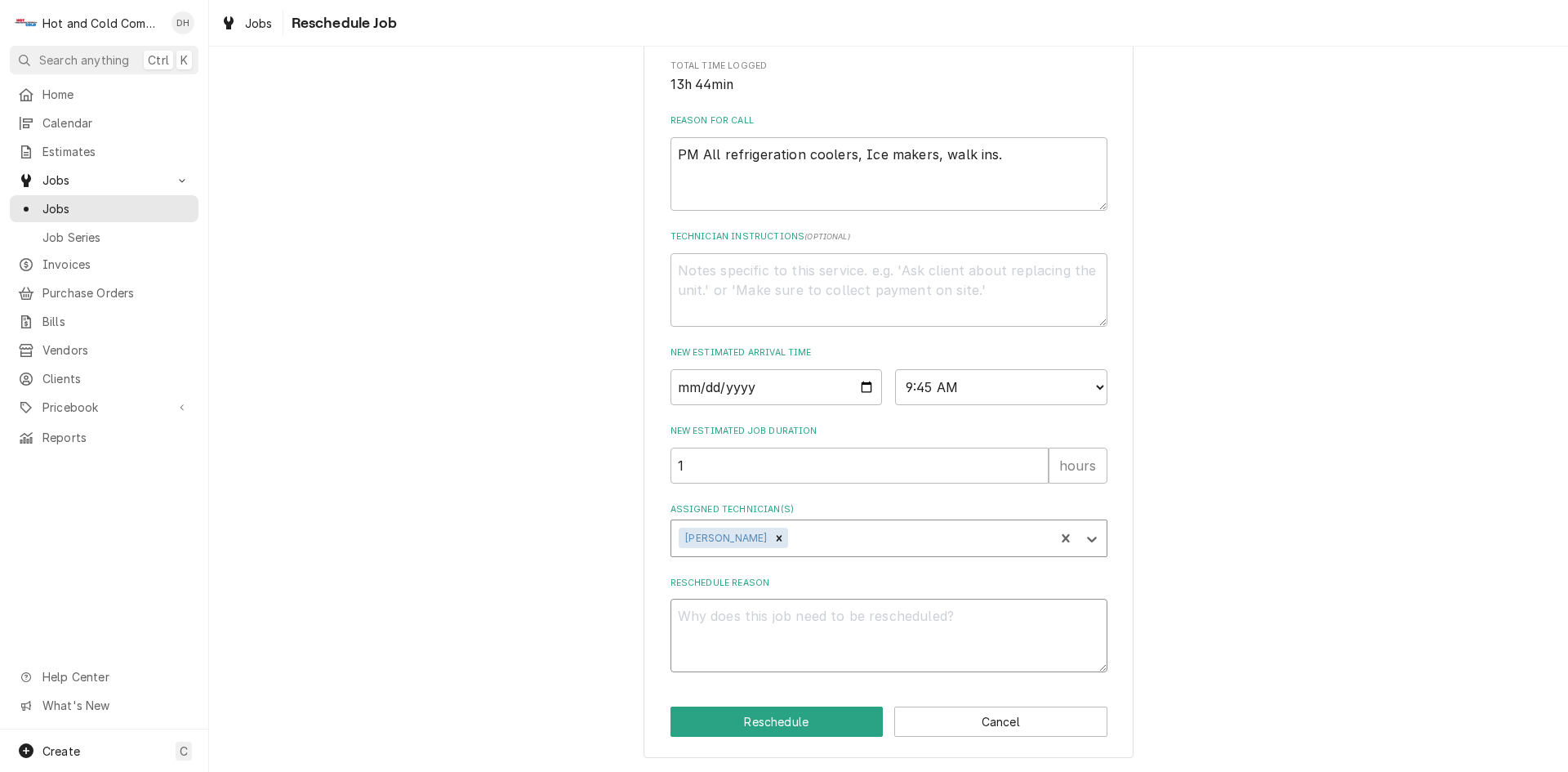
drag, startPoint x: 750, startPoint y: 645, endPoint x: 977, endPoint y: 668, distance: 228.2
click at [750, 645] on textarea "Reschedule Reason" at bounding box center [889, 635] width 437 height 73
type textarea "x"
type textarea "m"
type textarea "x"
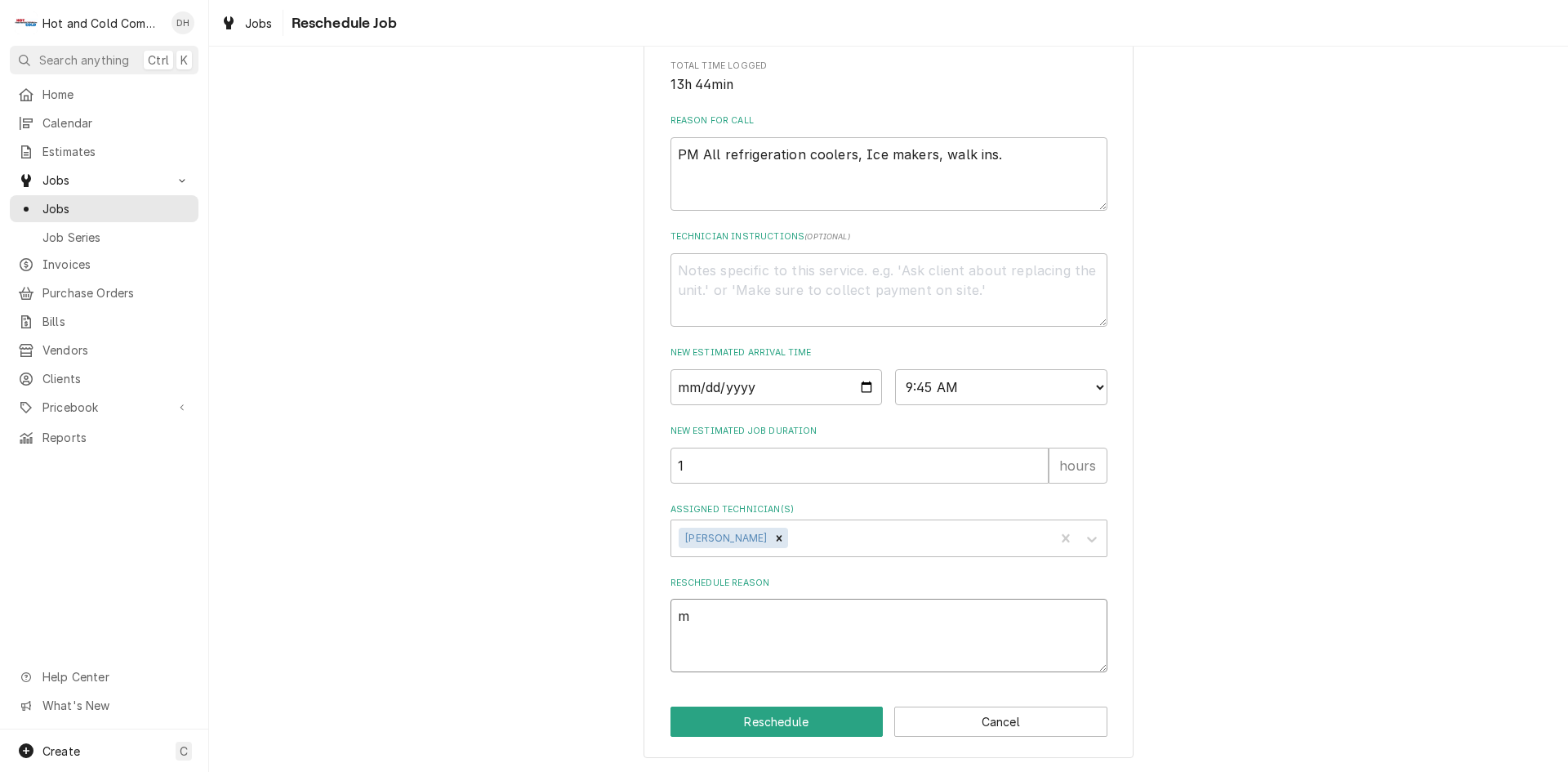
type textarea "mo"
type textarea "x"
type textarea "mot"
type textarea "x"
type textarea "moto"
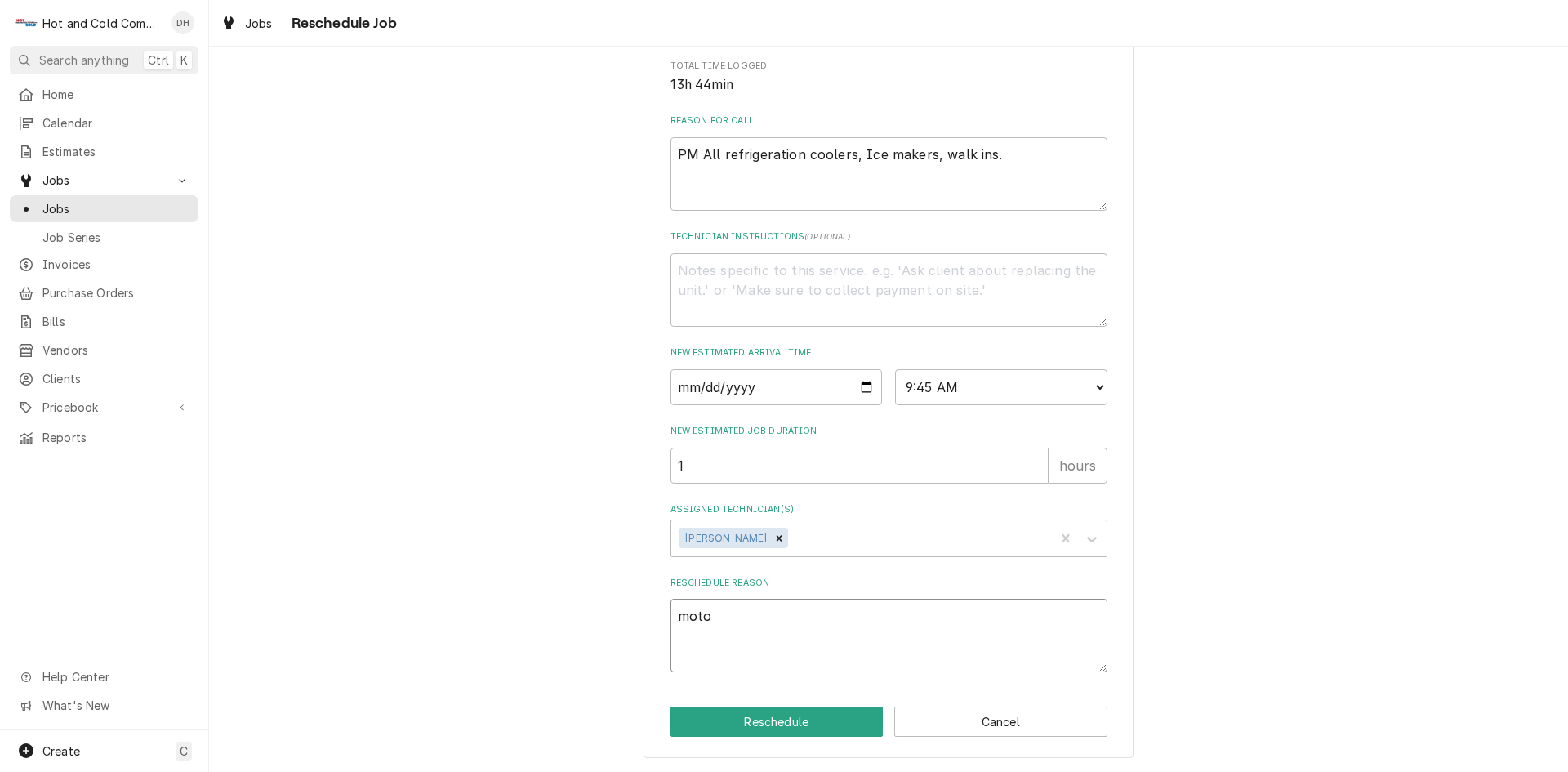
type textarea "x"
type textarea "motot"
type textarea "x"
type textarea "mototr"
type textarea "x"
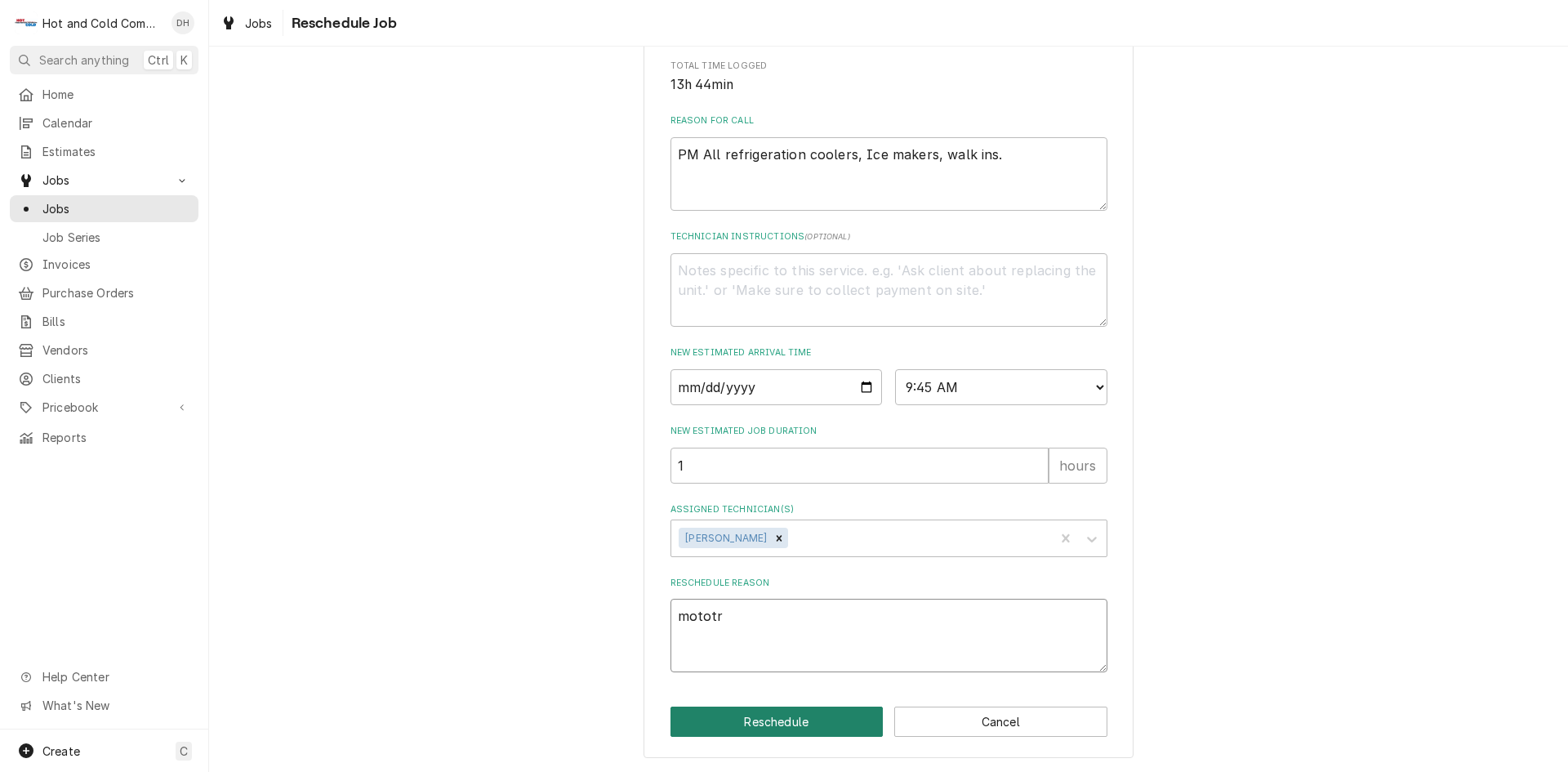
type textarea "mototr"
click at [784, 713] on button "Reschedule" at bounding box center [777, 721] width 214 height 30
type textarea "x"
